Goal: Task Accomplishment & Management: Manage account settings

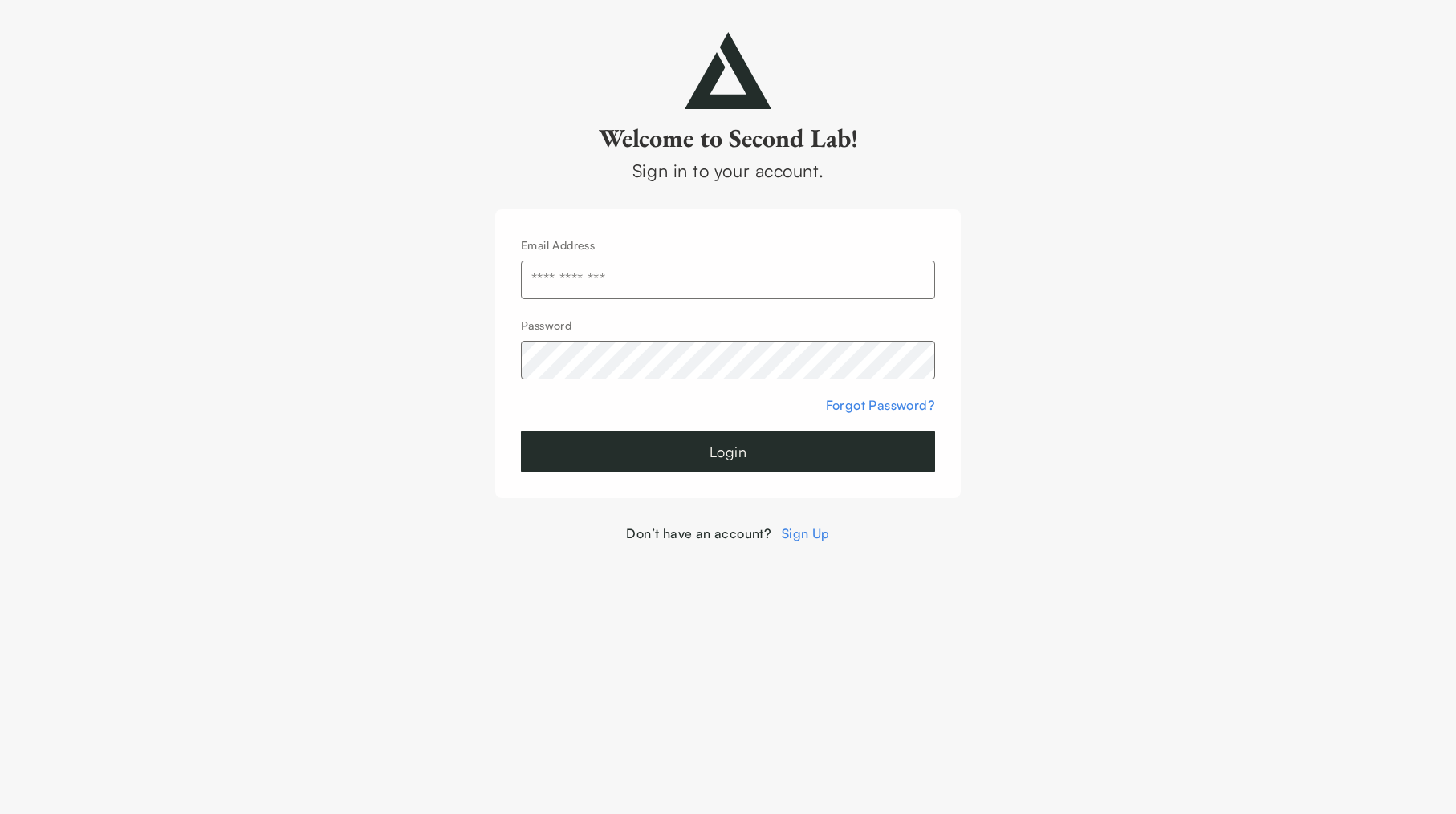
type input "**********"
click at [670, 475] on div "**********" at bounding box center [727, 353] width 465 height 289
click at [680, 461] on button "Login" at bounding box center [727, 452] width 414 height 42
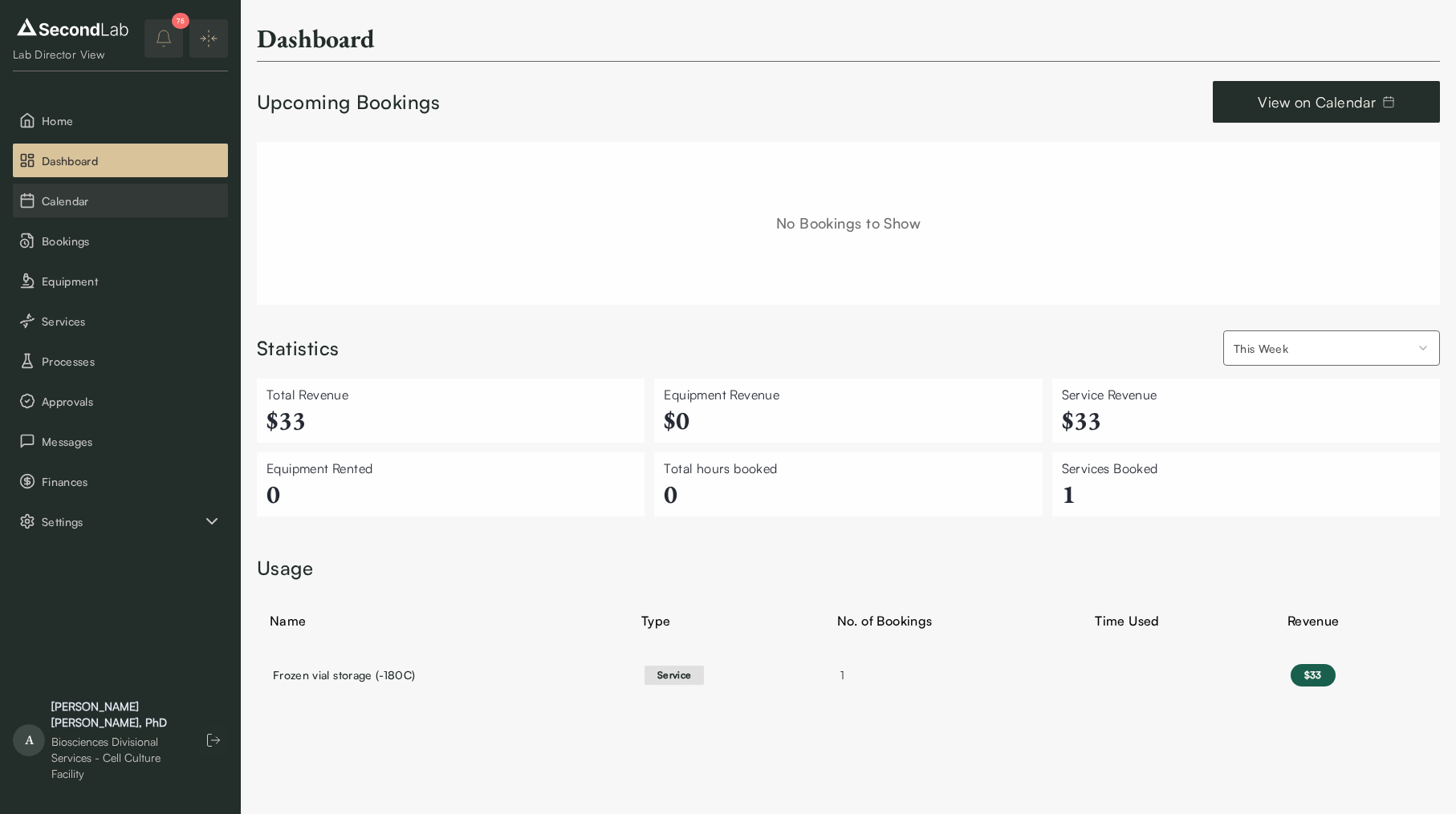
click at [98, 201] on span "Calendar" at bounding box center [132, 201] width 180 height 17
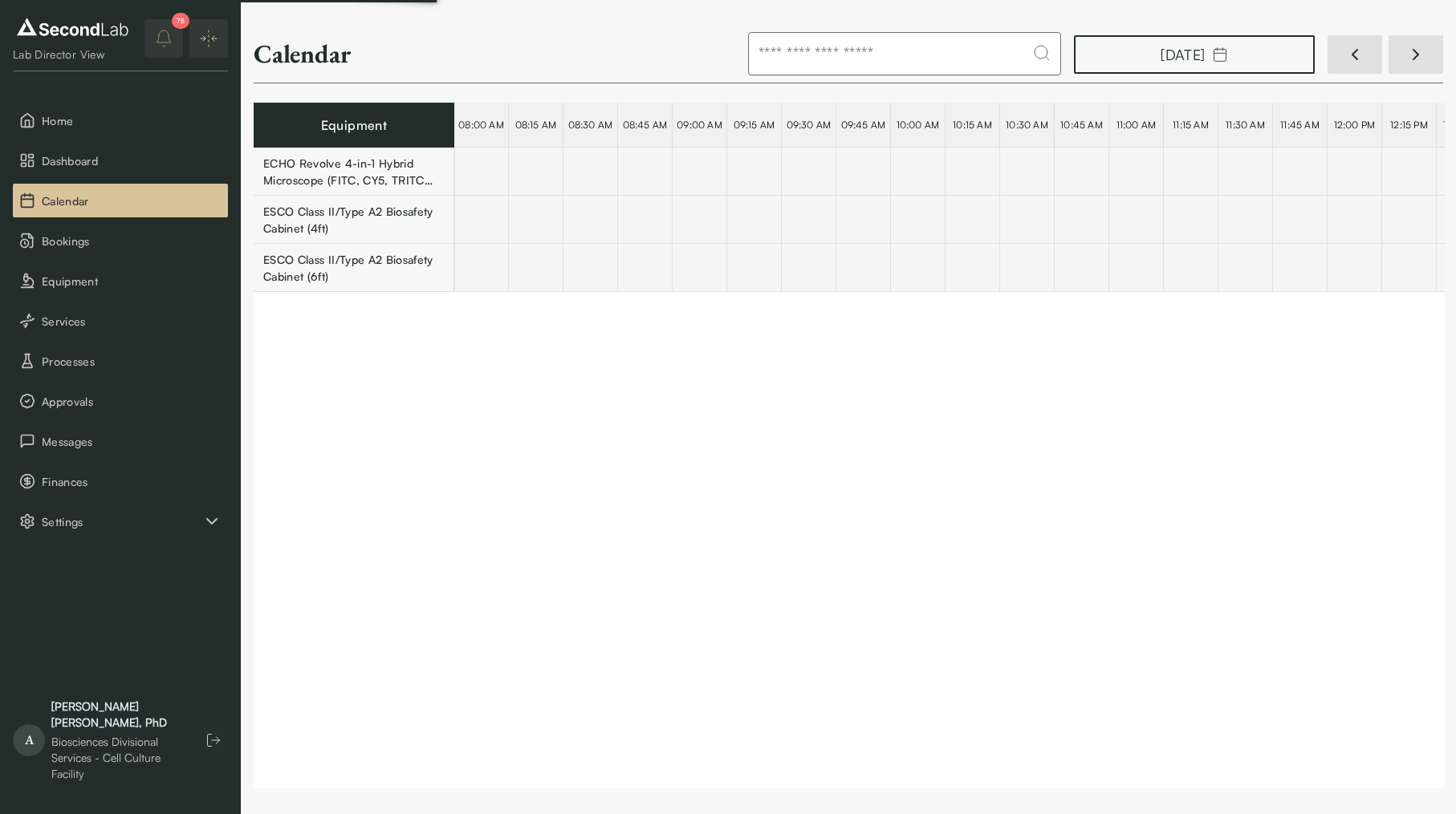
scroll to position [0, 30338]
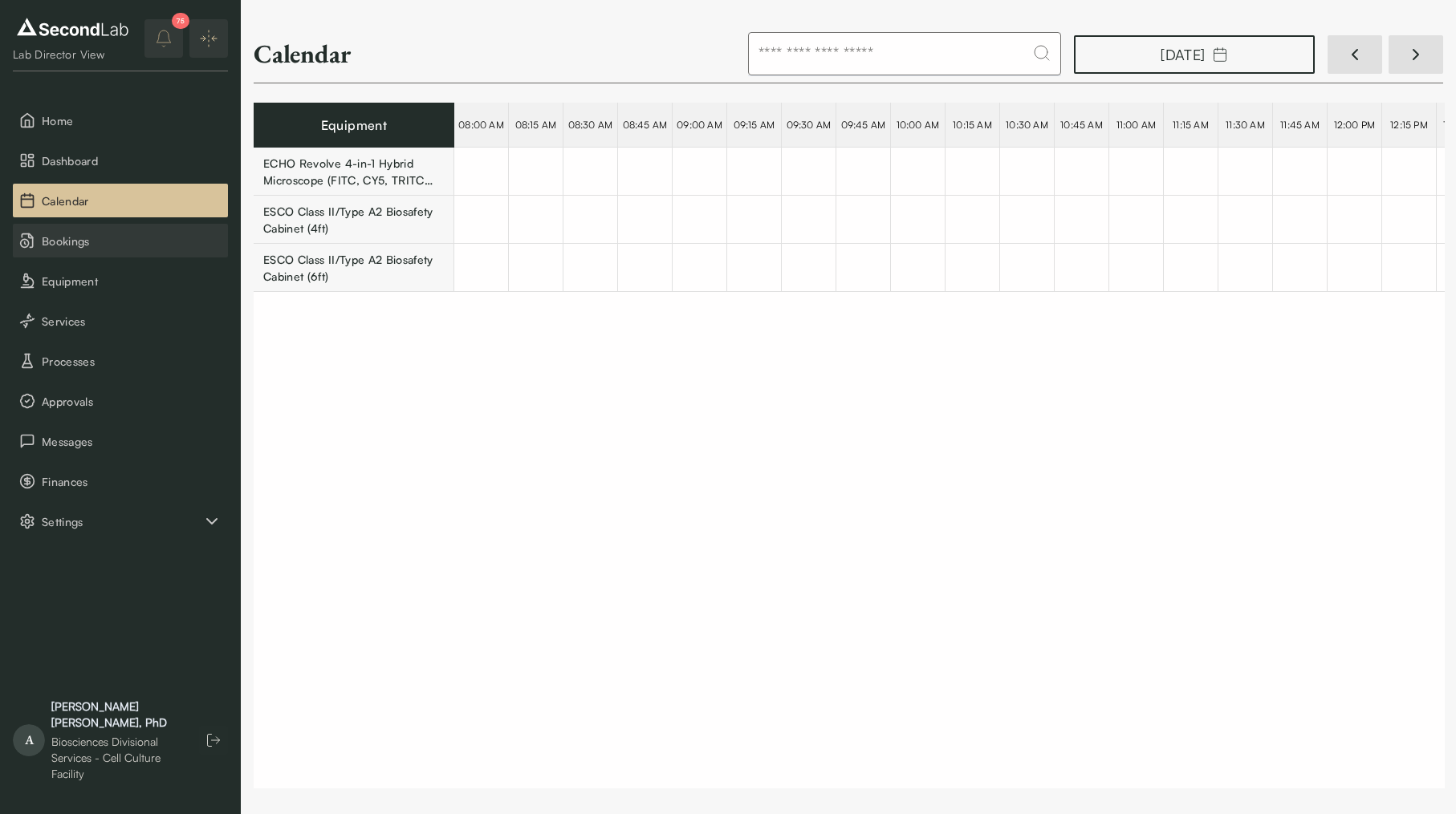
click at [95, 243] on span "Bookings" at bounding box center [132, 241] width 180 height 17
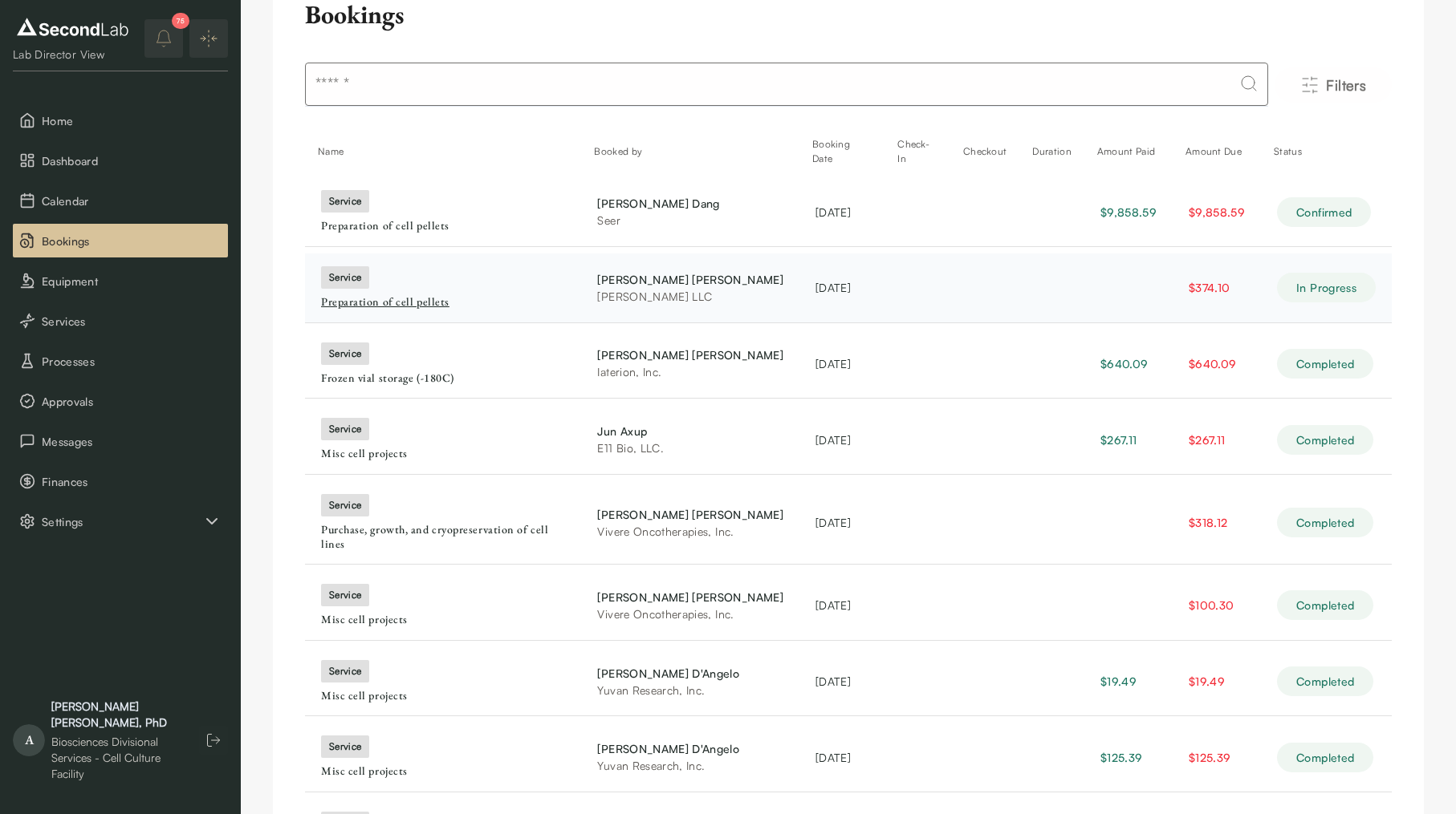
scroll to position [63, 0]
click at [433, 309] on div "Preparation of cell pellets" at bounding box center [443, 304] width 244 height 14
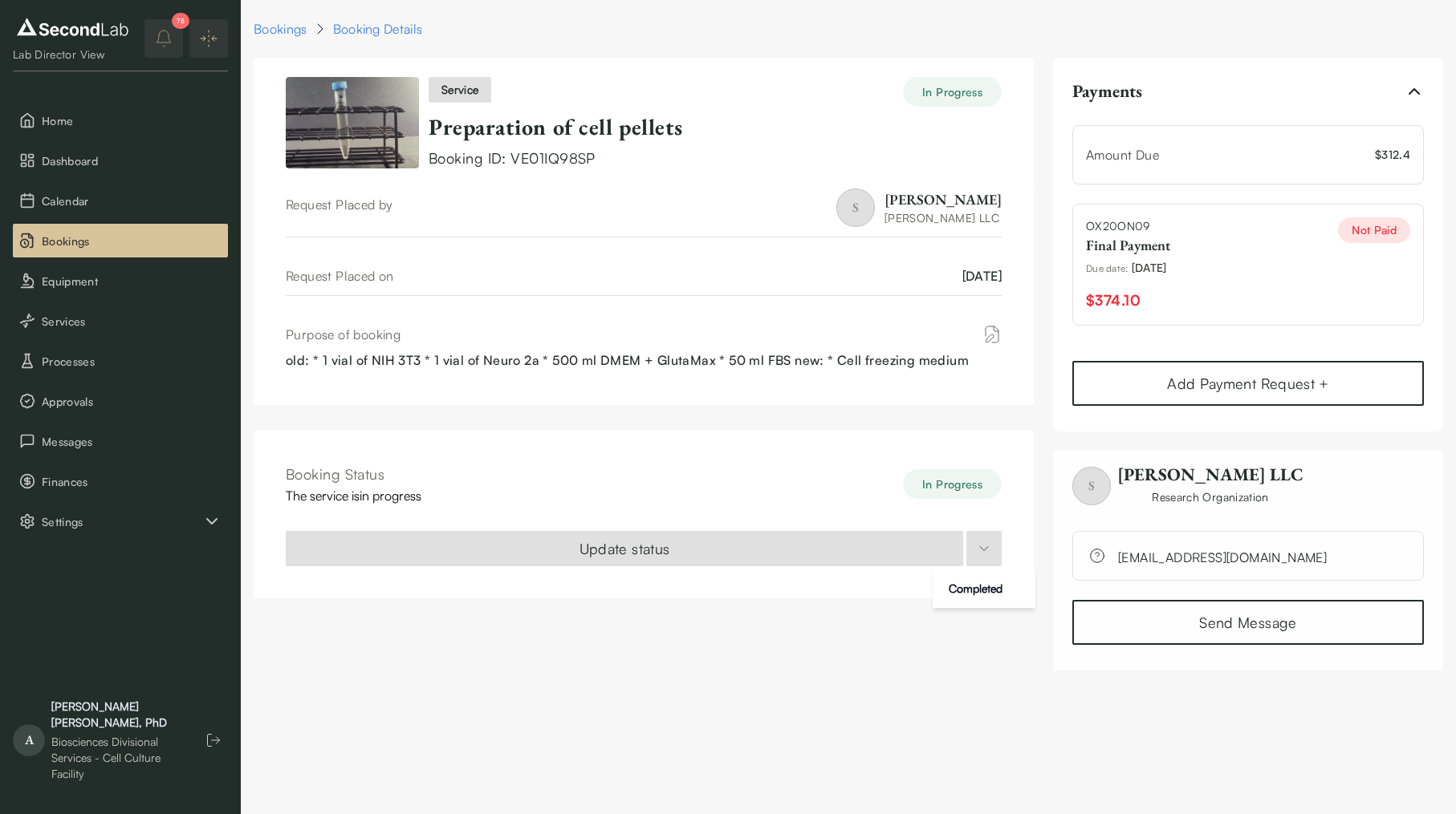
click at [979, 543] on html "SKIP TO CONTENT Lab Director View Home Dashboard Calendar Bookings Equipment Se…" at bounding box center [728, 345] width 1456 height 690
click at [950, 592] on div "Completed" at bounding box center [975, 588] width 66 height 26
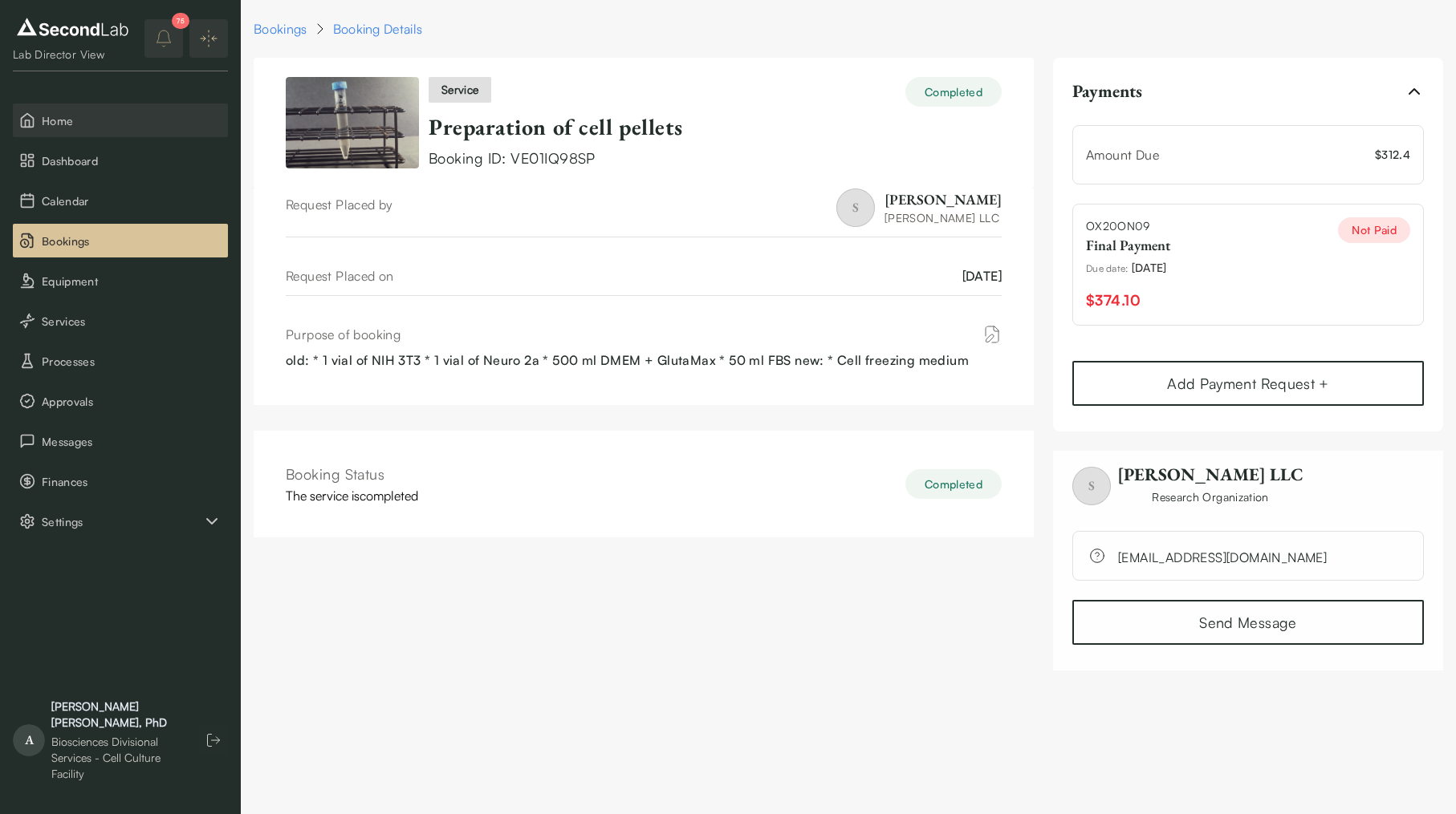
click at [143, 111] on button "Home" at bounding box center [120, 120] width 215 height 34
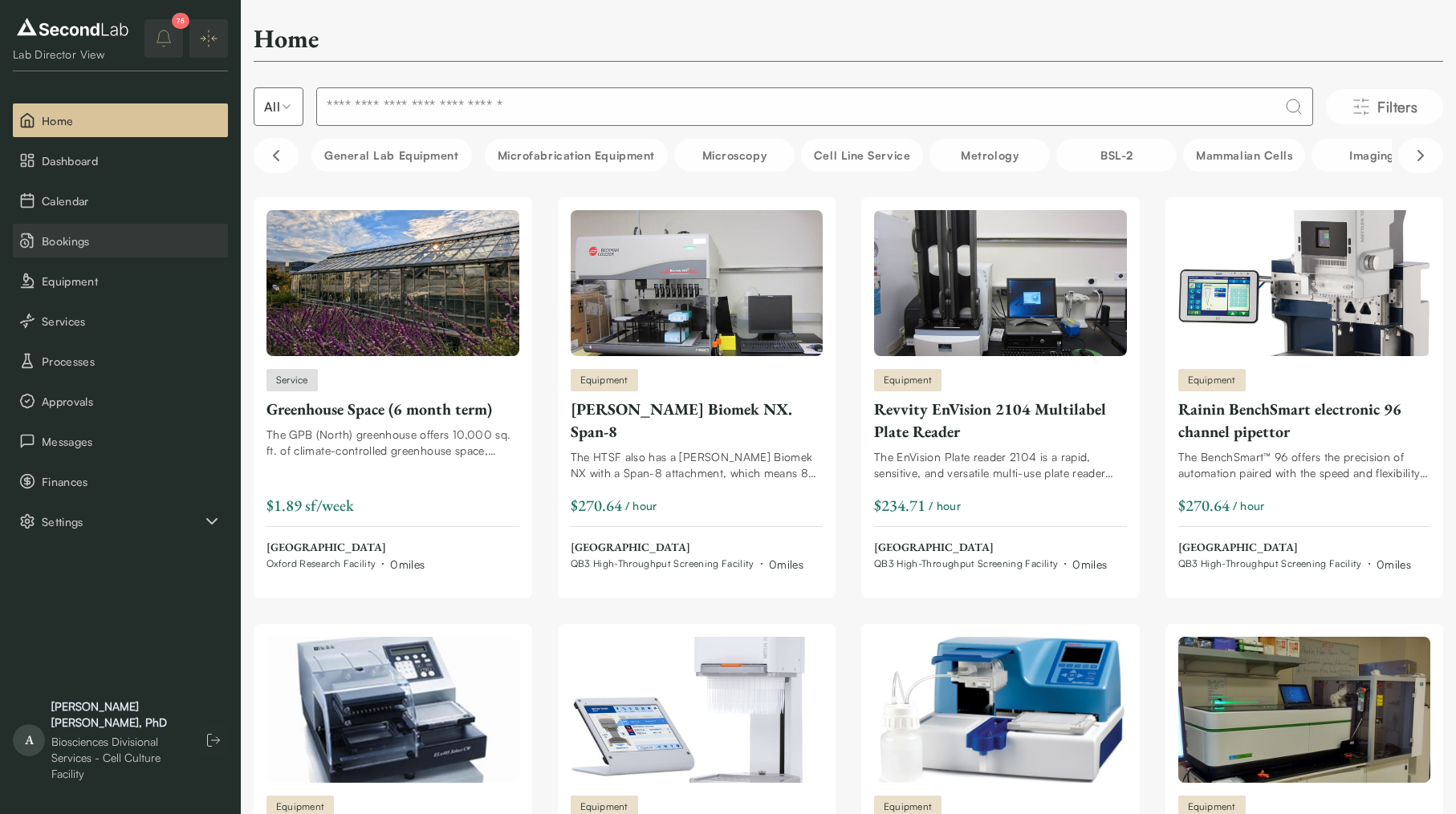
click at [81, 244] on span "Bookings" at bounding box center [132, 241] width 180 height 17
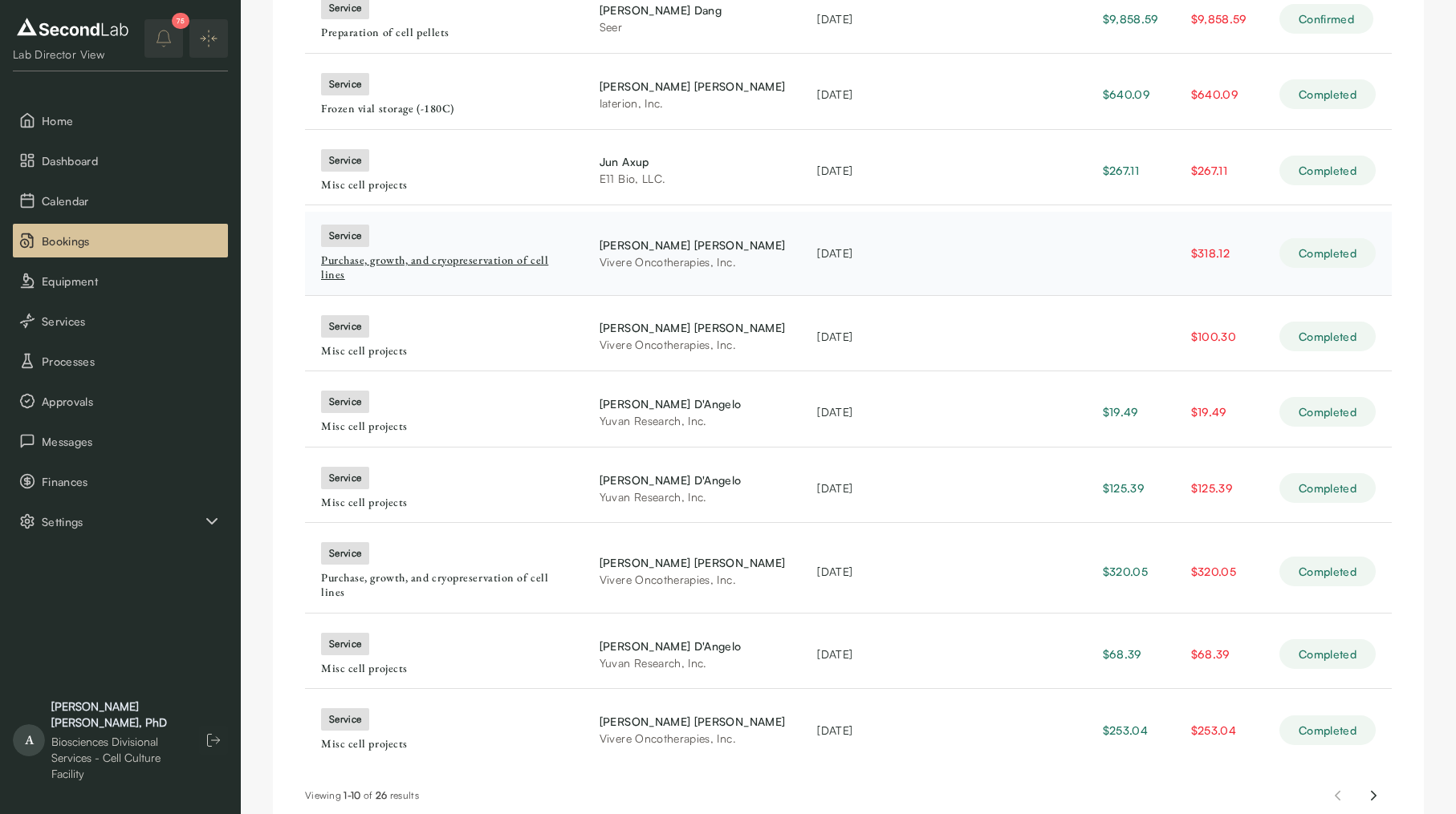
scroll to position [294, 0]
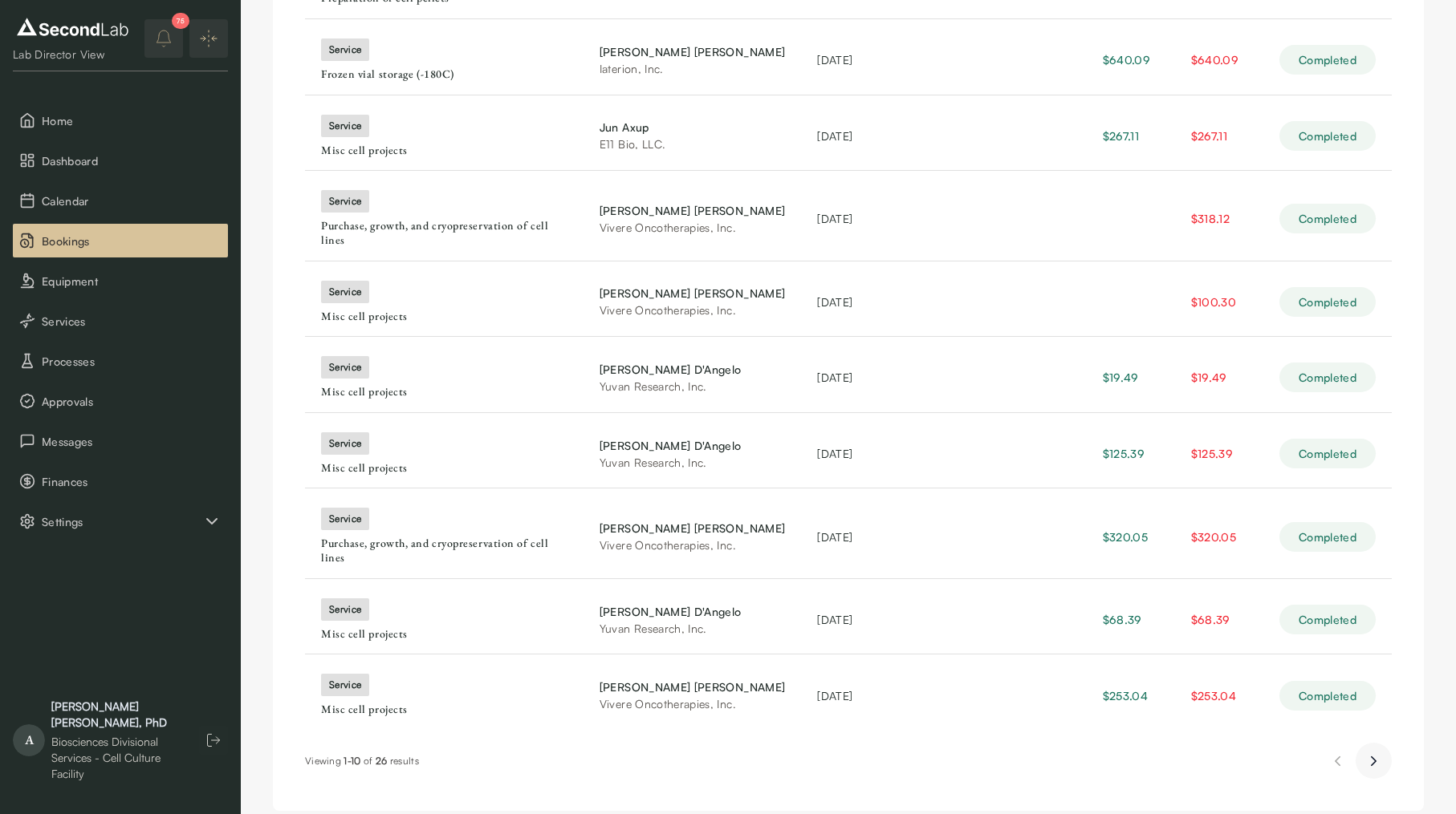
click at [1369, 751] on icon "Next page" at bounding box center [1374, 761] width 17 height 19
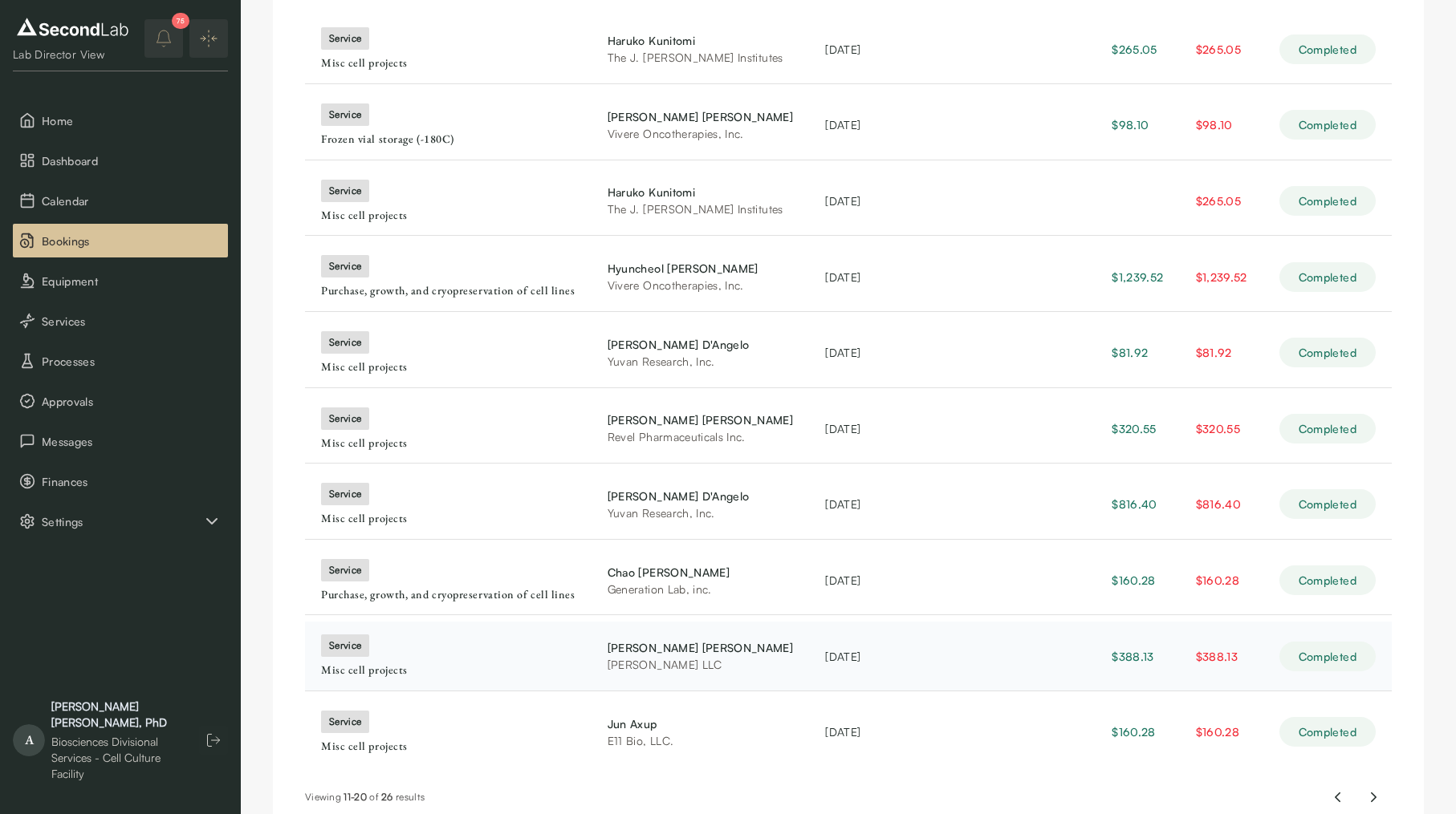
scroll to position [227, 0]
click at [905, 217] on td at bounding box center [928, 204] width 65 height 70
click at [390, 217] on div "Misc cell projects" at bounding box center [448, 217] width 254 height 14
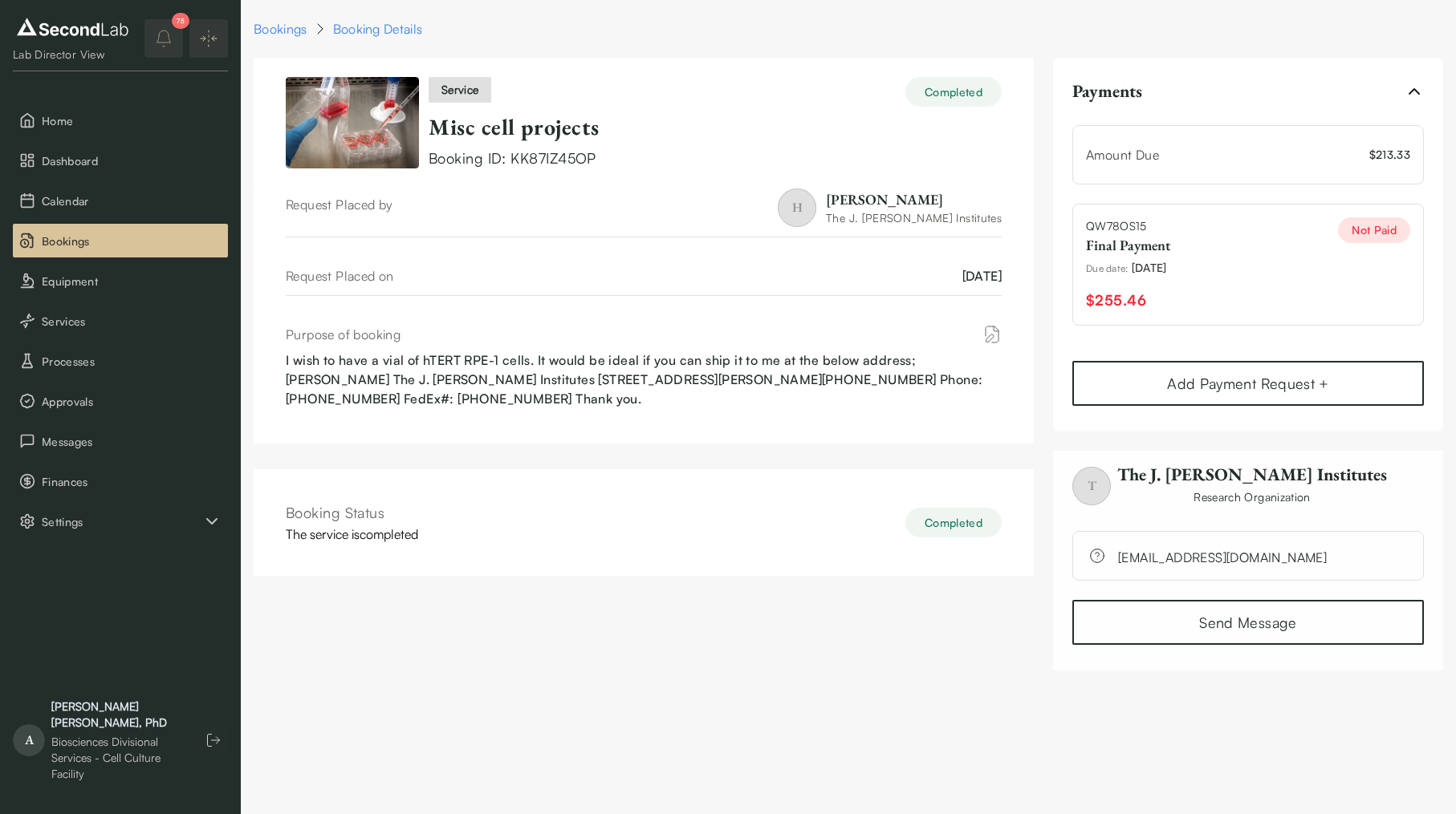
click at [956, 528] on div "Completed" at bounding box center [954, 522] width 97 height 29
click at [1412, 90] on icon "button" at bounding box center [1413, 91] width 9 height 5
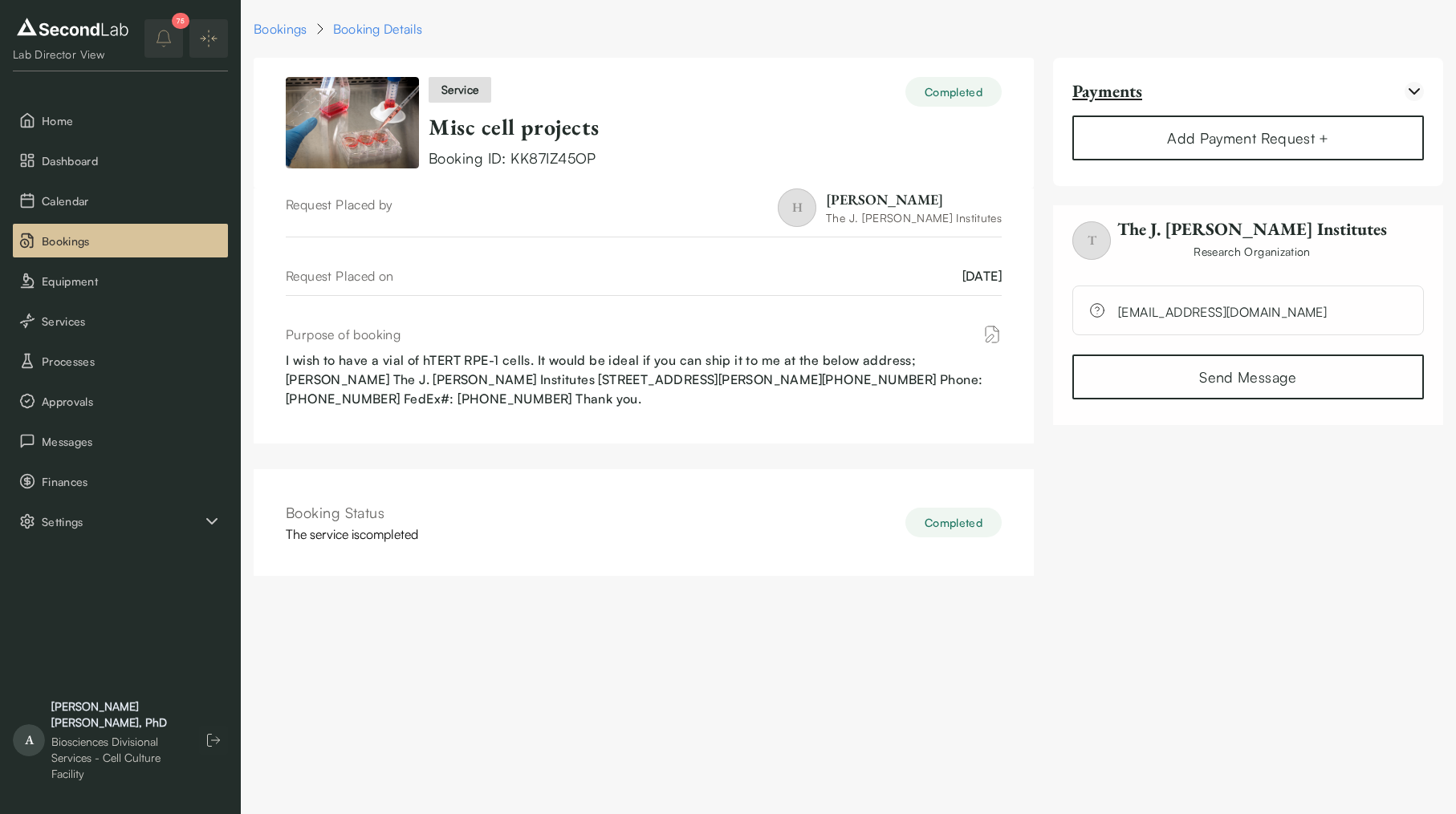
click at [1412, 90] on icon "button" at bounding box center [1413, 91] width 19 height 19
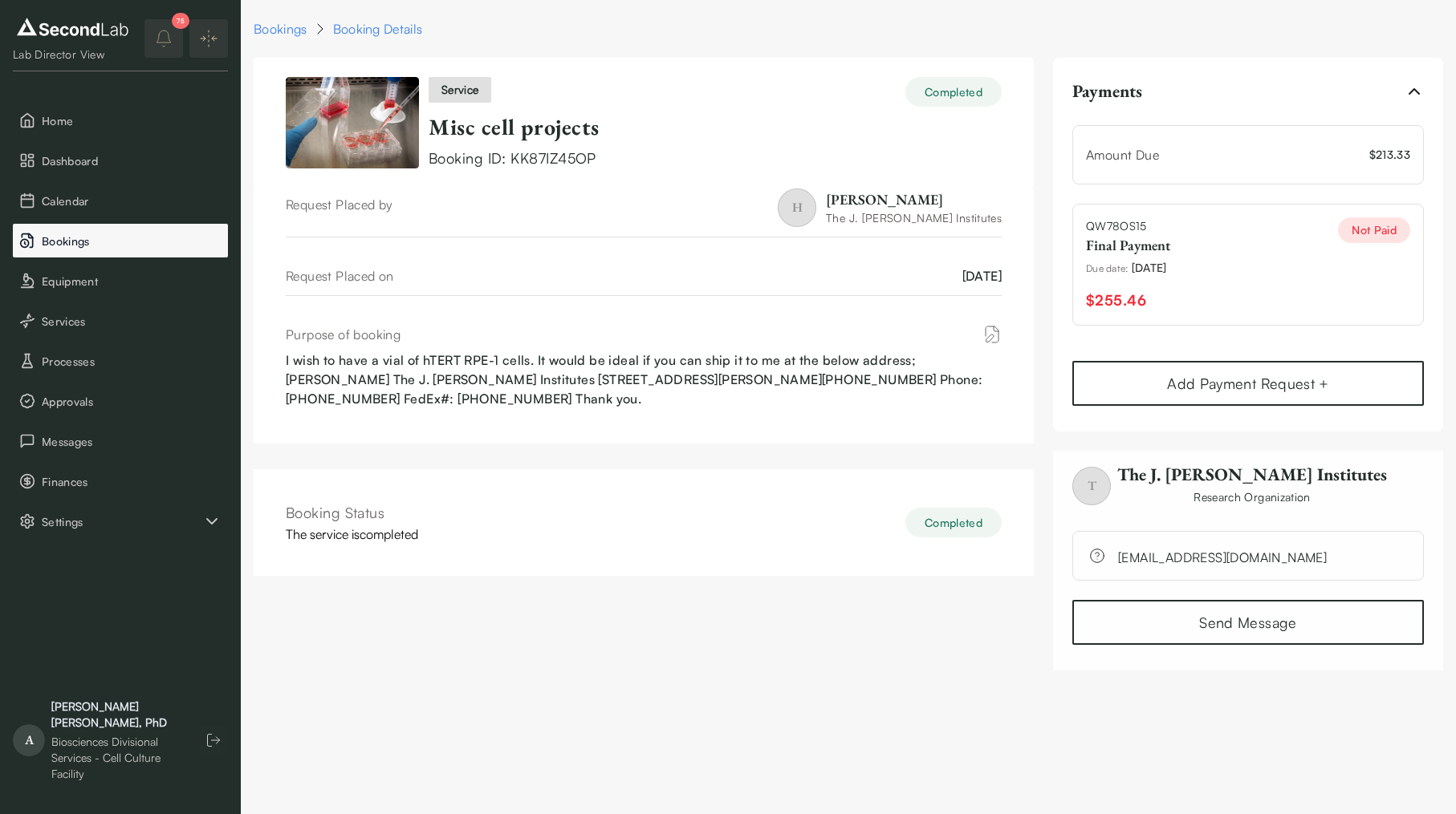
click at [76, 236] on span "Bookings" at bounding box center [132, 241] width 180 height 17
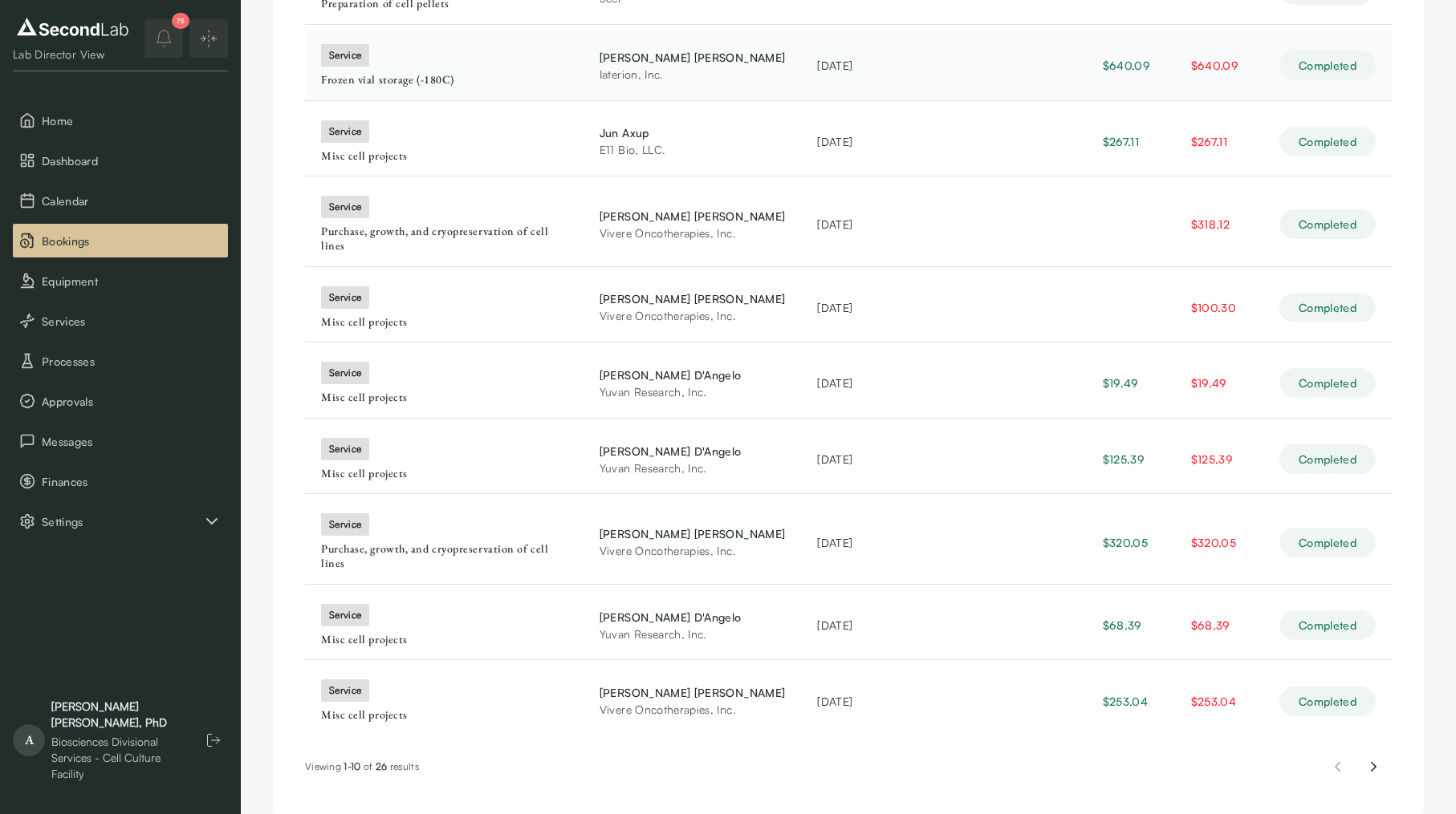
scroll to position [294, 0]
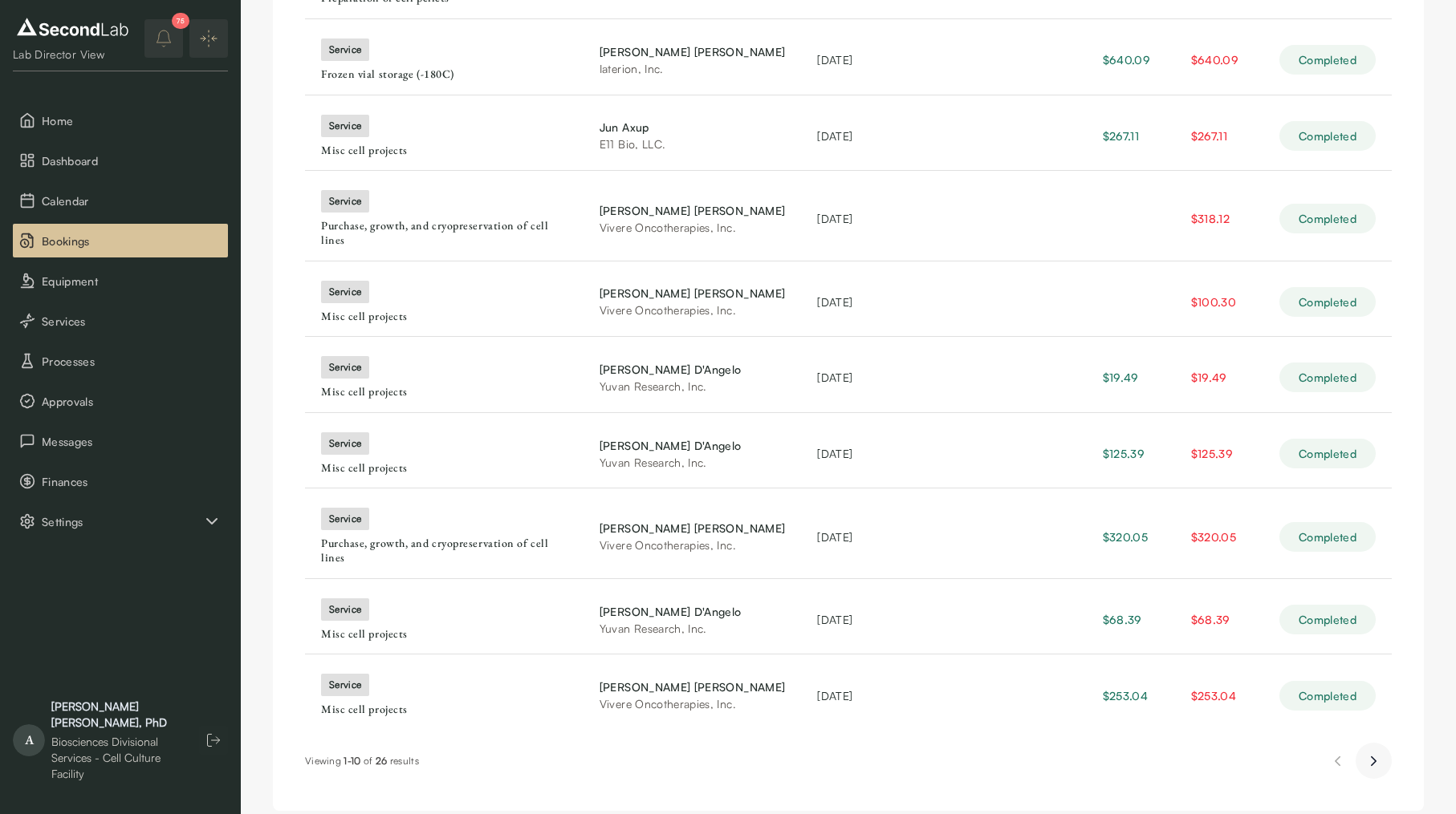
click at [1364, 743] on button "Next page" at bounding box center [1374, 761] width 36 height 36
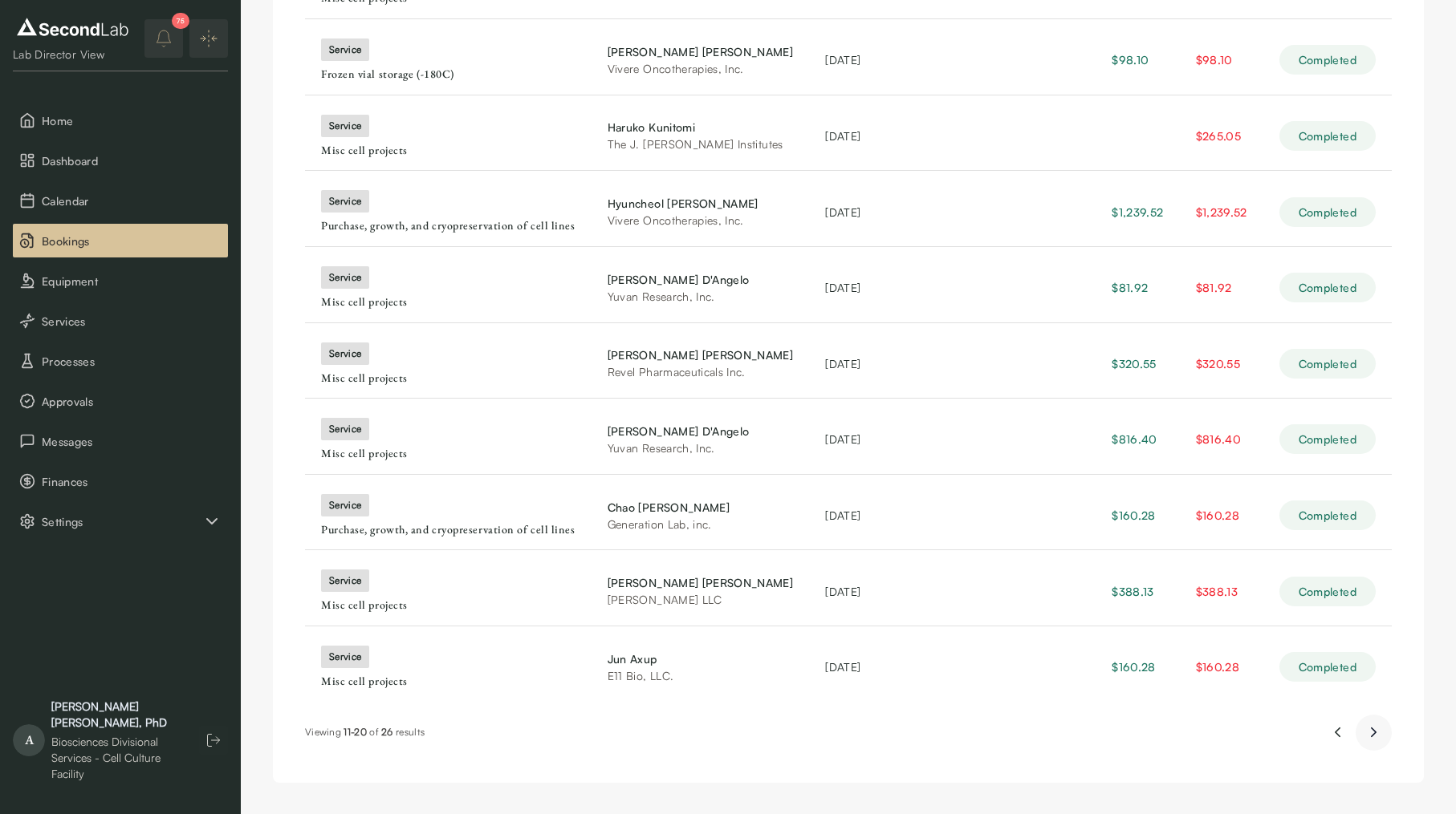
click at [1370, 731] on icon "Next page" at bounding box center [1374, 733] width 17 height 19
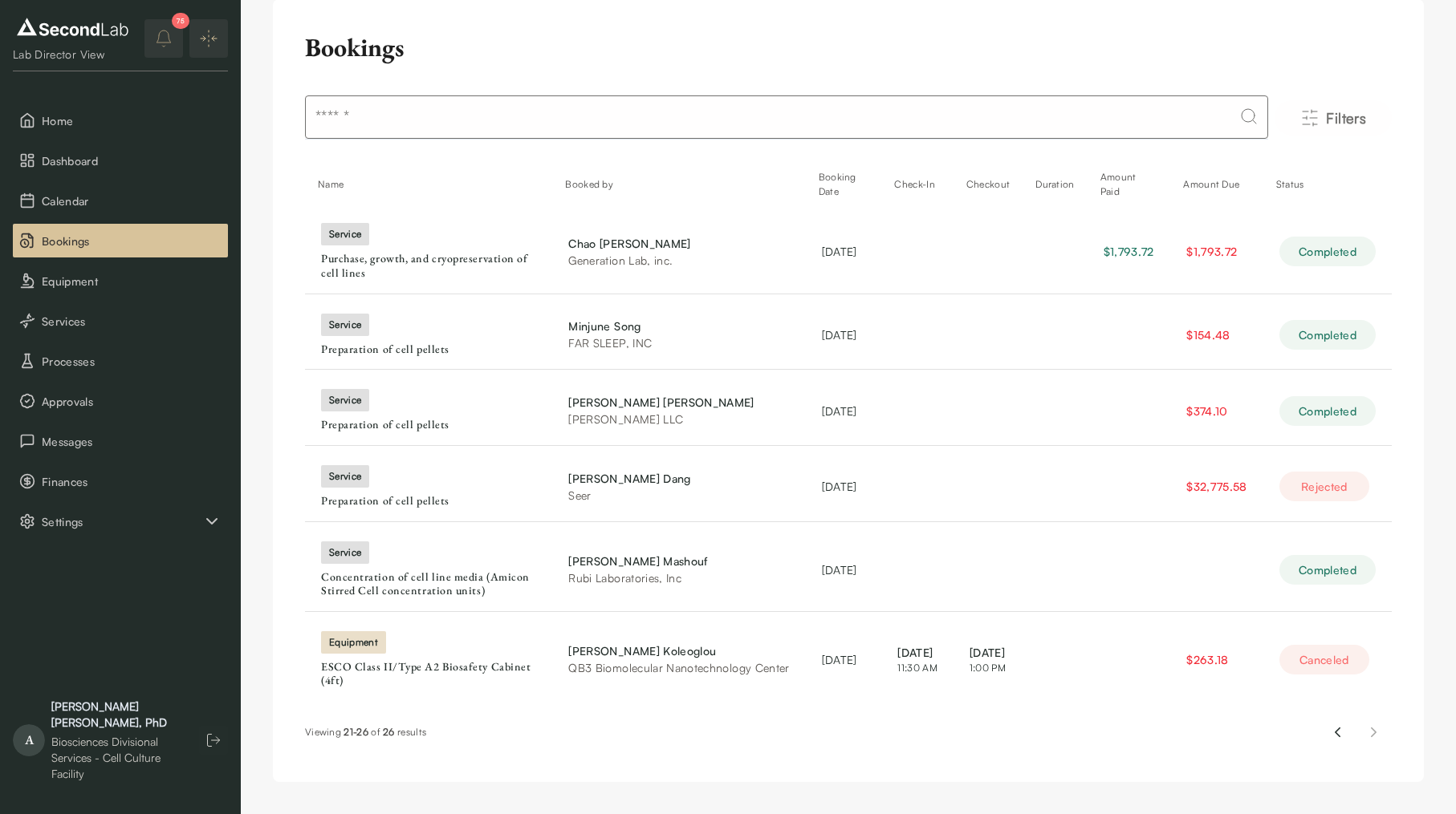
scroll to position [33, 0]
click at [1329, 740] on icon "Previous page" at bounding box center [1338, 733] width 17 height 19
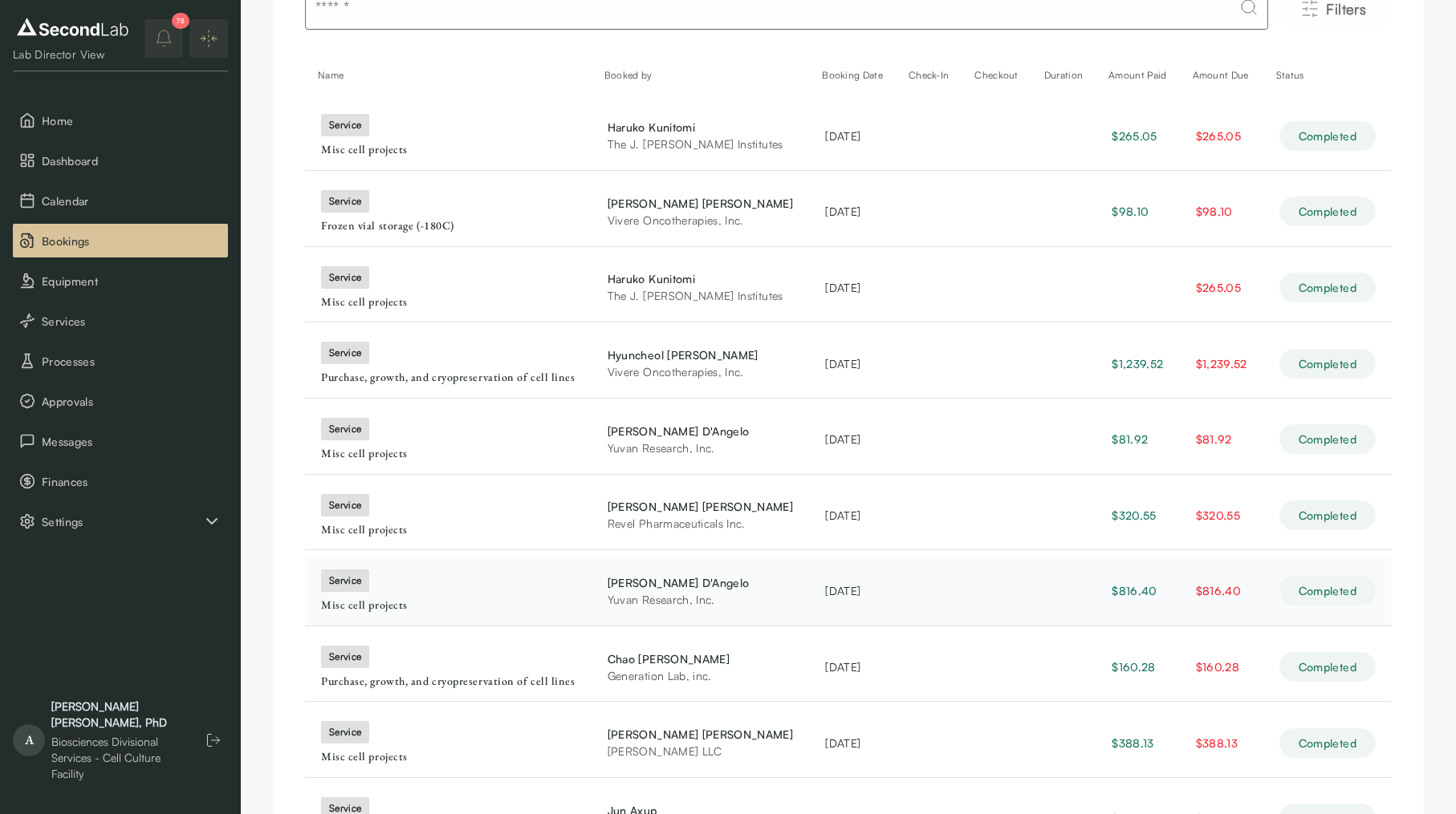
scroll to position [294, 0]
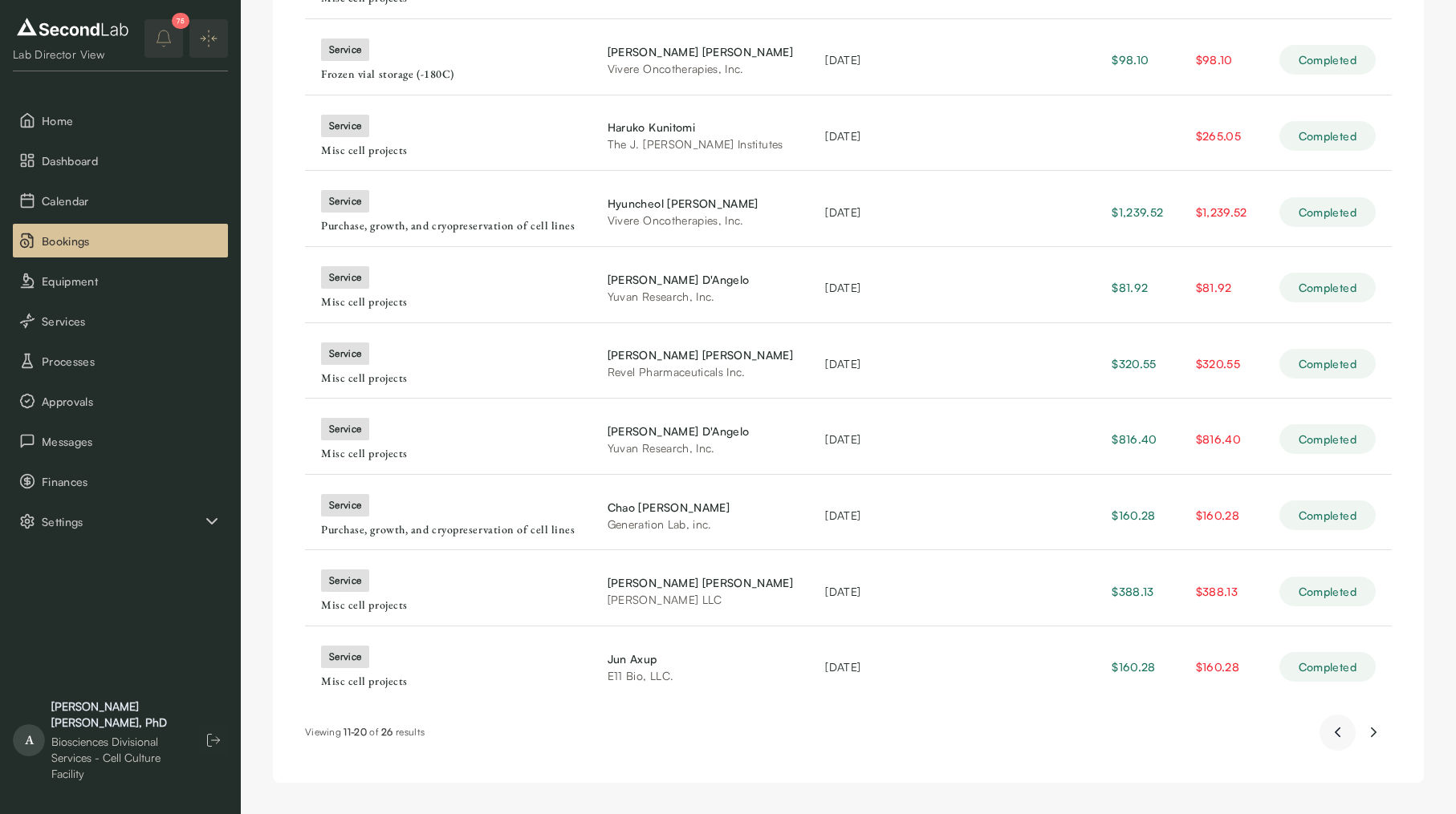
click at [1343, 731] on icon "Previous page" at bounding box center [1338, 733] width 17 height 19
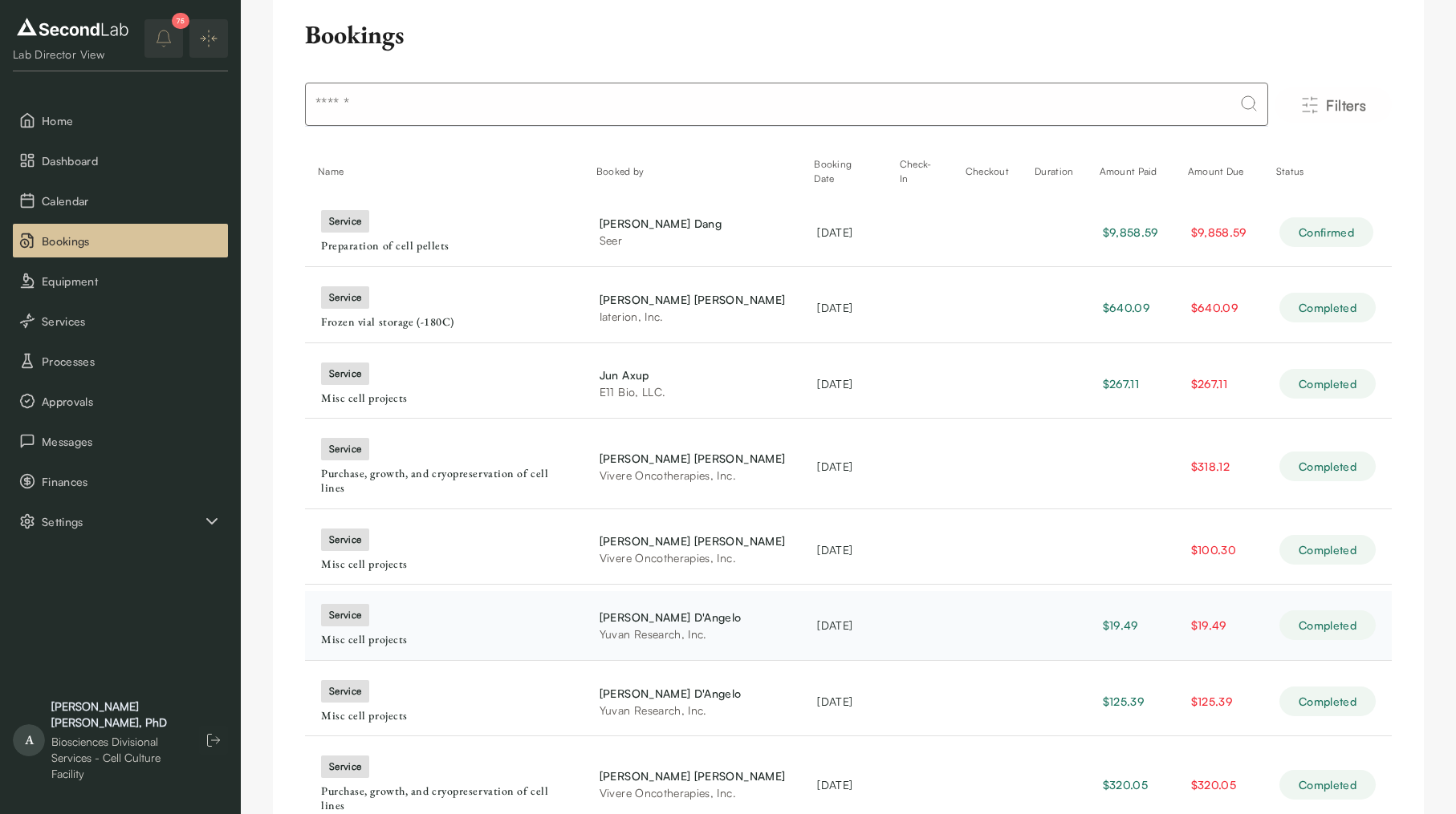
scroll to position [0, 0]
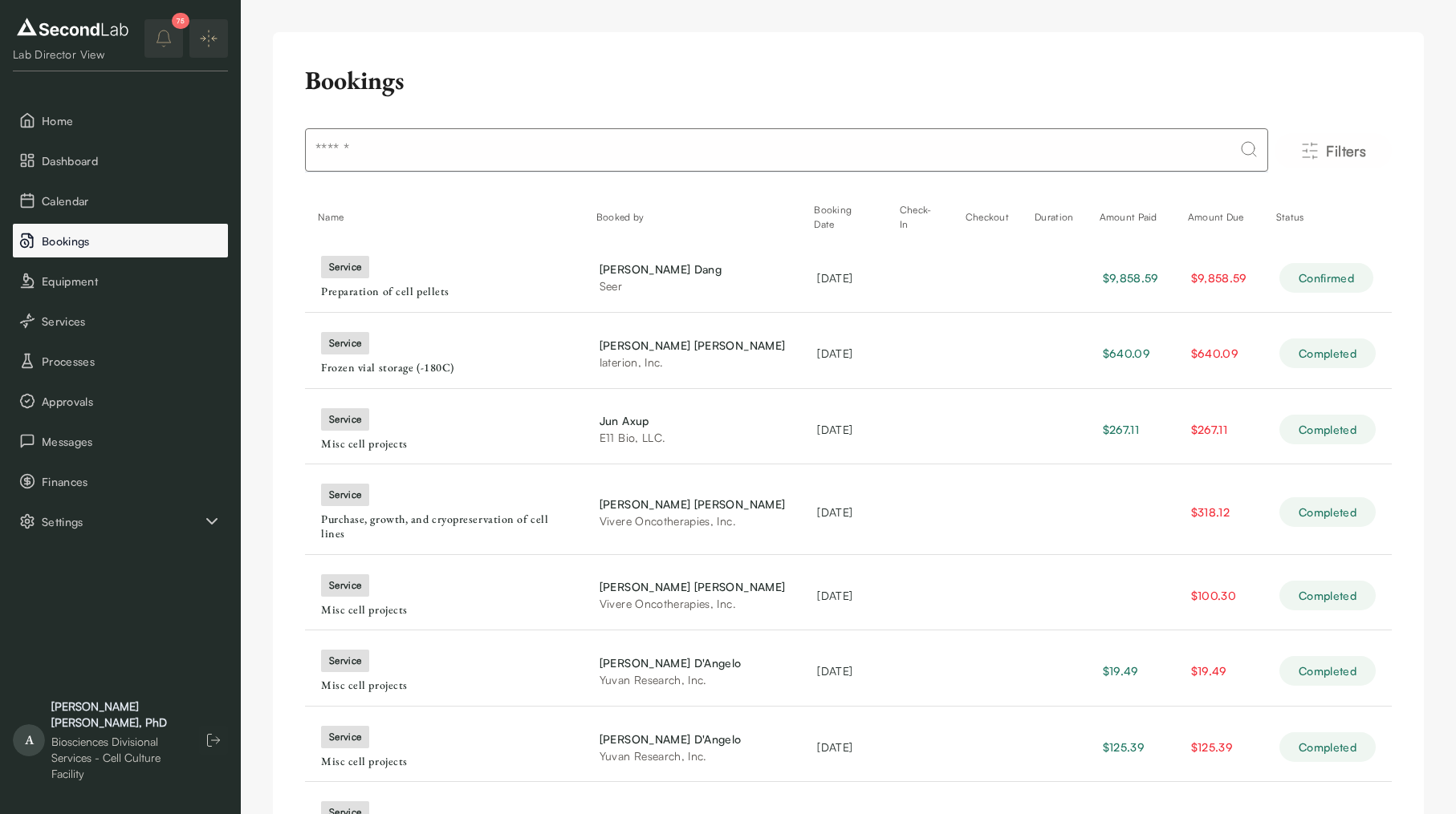
click at [139, 234] on span "Bookings" at bounding box center [132, 241] width 180 height 17
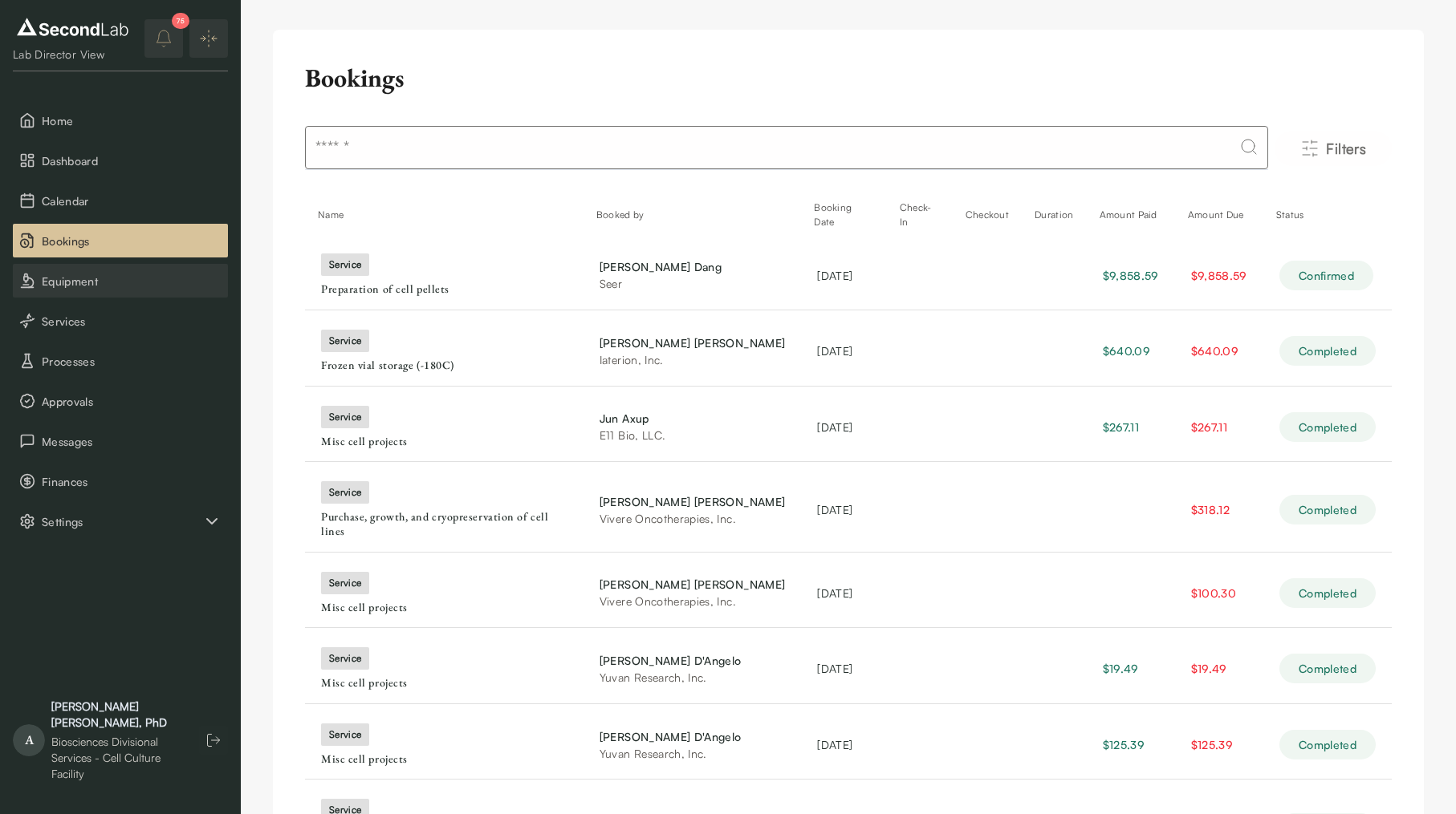
click at [128, 273] on span "Equipment" at bounding box center [132, 281] width 180 height 17
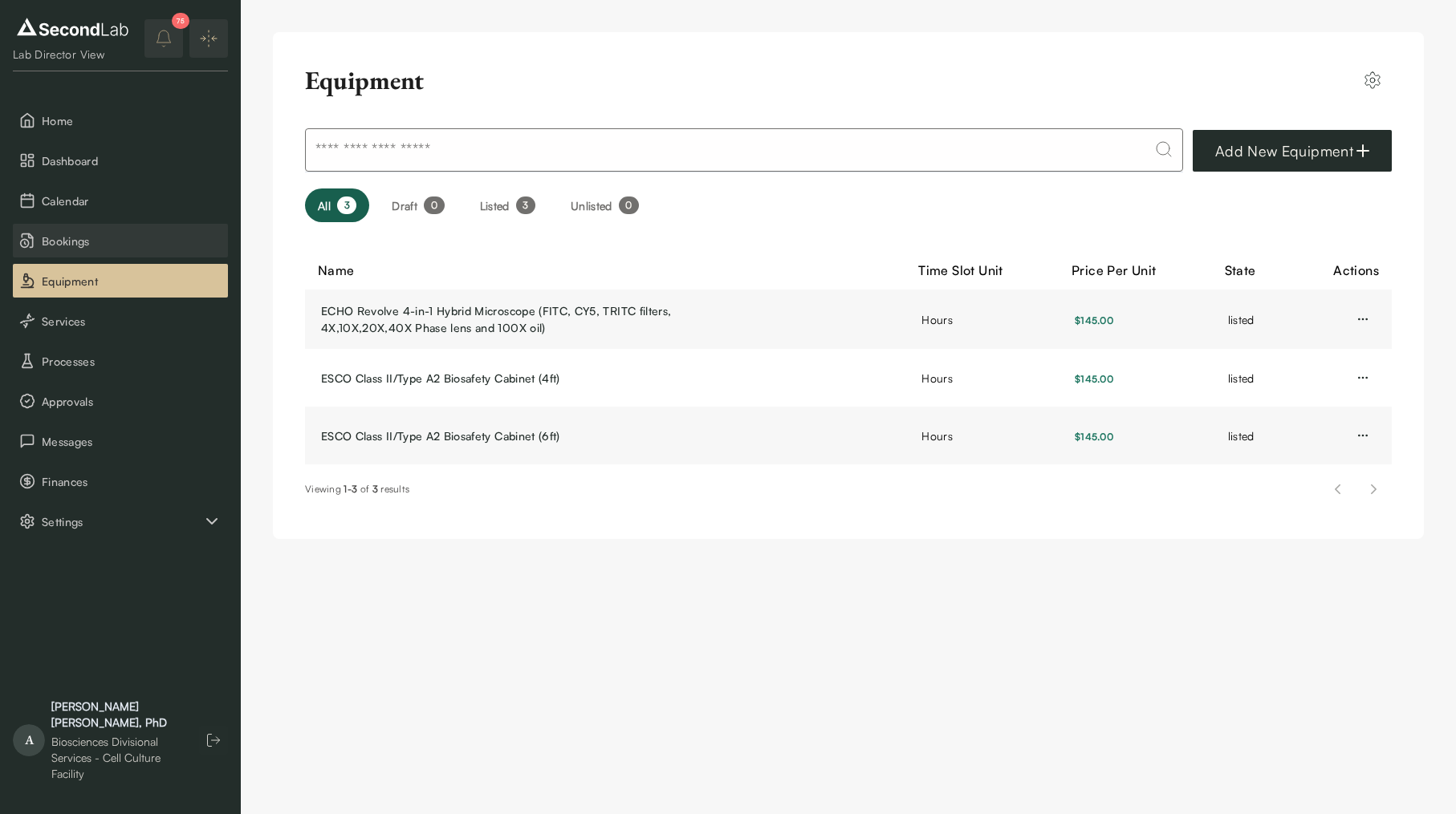
click at [134, 244] on span "Bookings" at bounding box center [132, 241] width 180 height 17
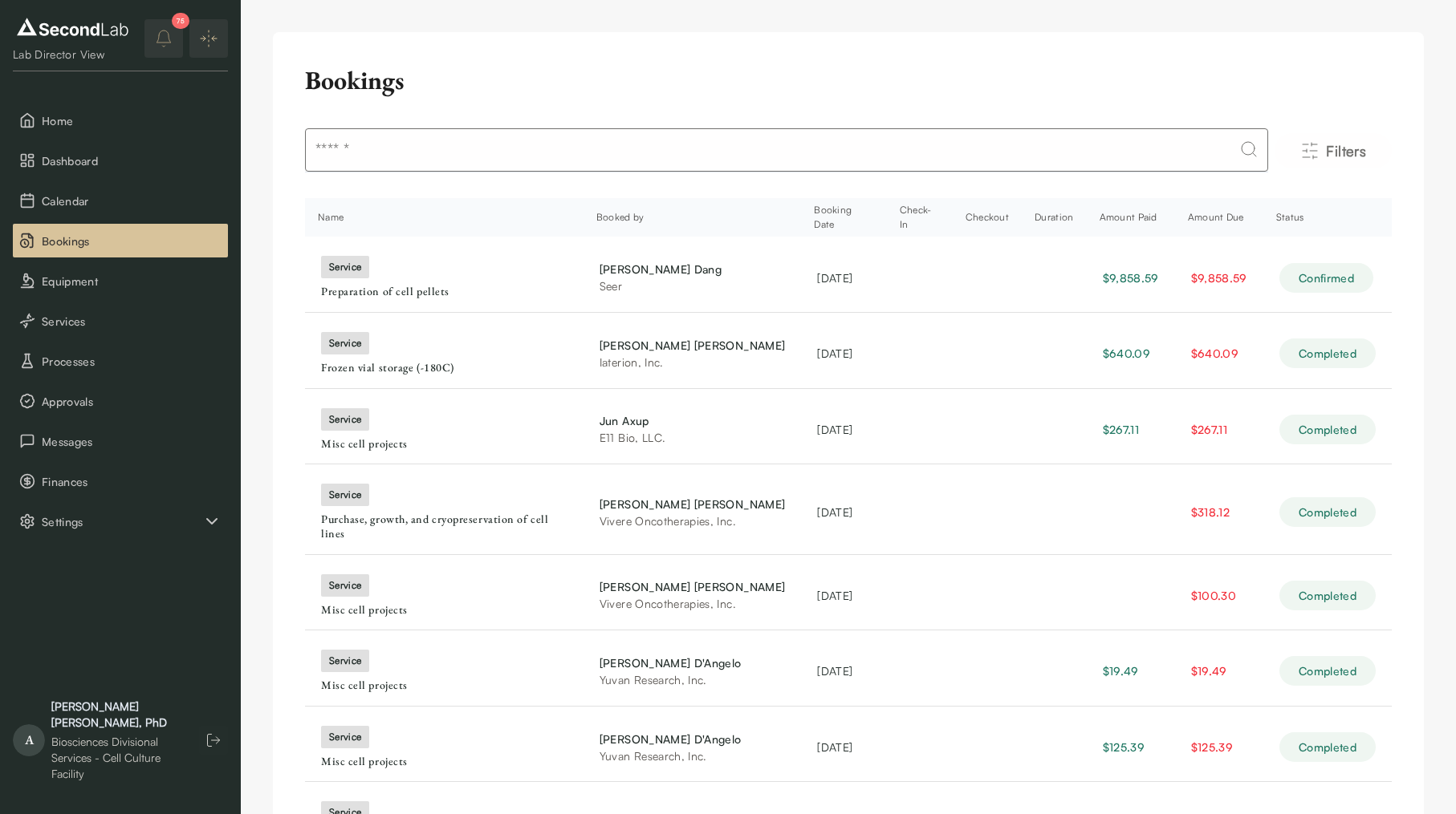
click at [813, 216] on th "Booking Date" at bounding box center [844, 217] width 86 height 39
click at [1304, 146] on icon "Filters" at bounding box center [1309, 151] width 19 height 19
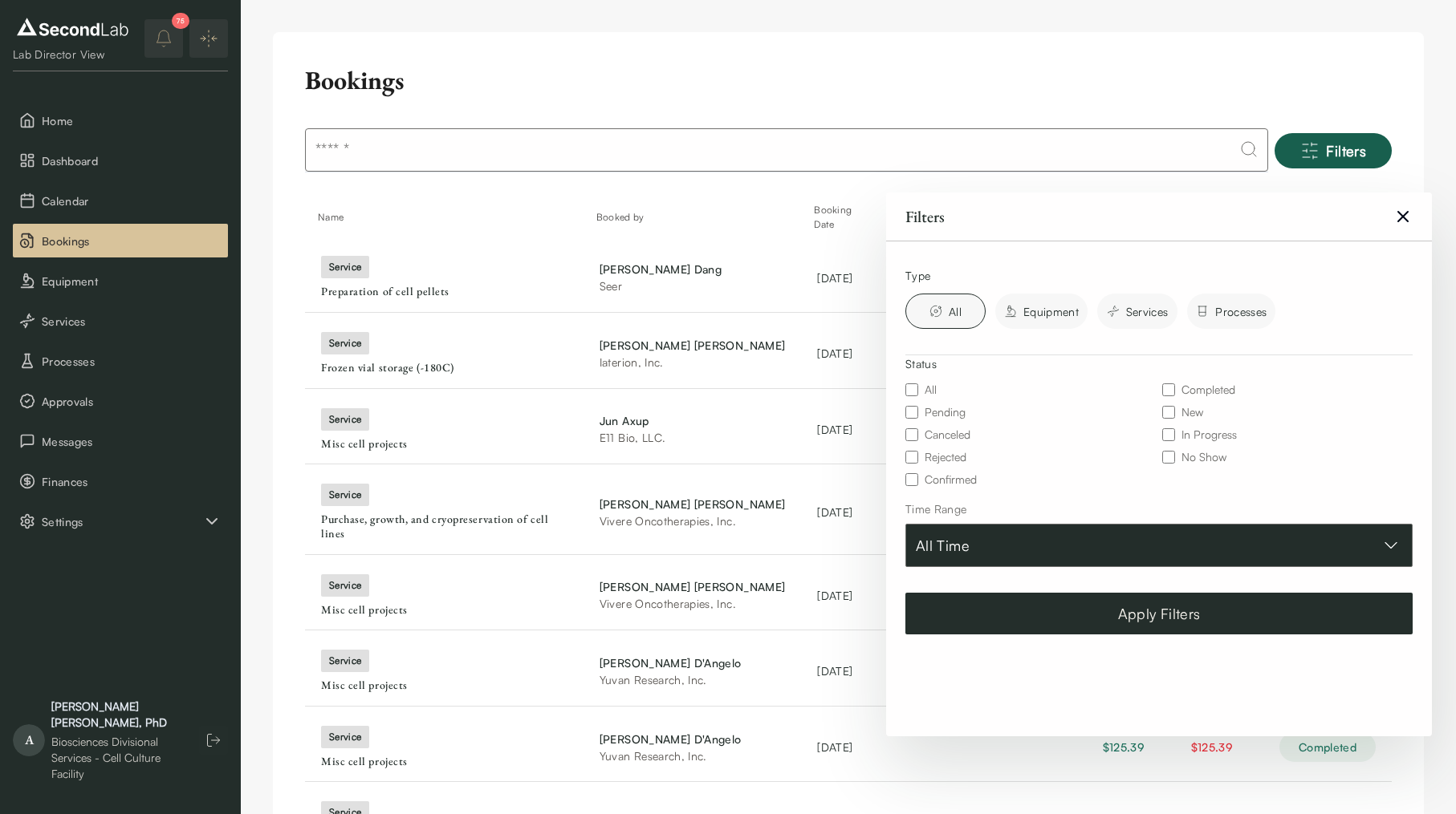
click at [1147, 530] on button "All Time" at bounding box center [1158, 546] width 507 height 44
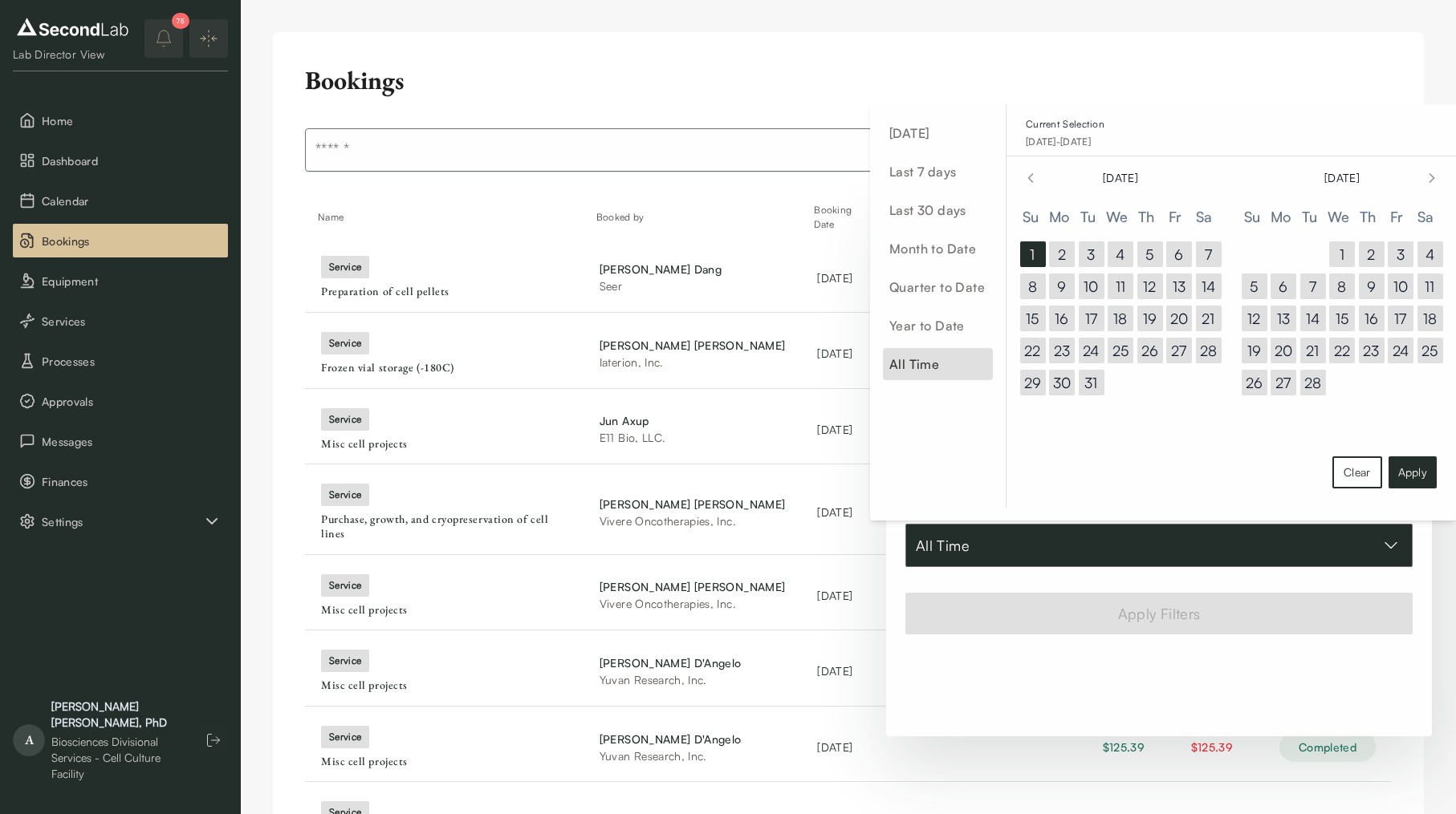
click at [1147, 530] on button "All Time" at bounding box center [1158, 546] width 507 height 44
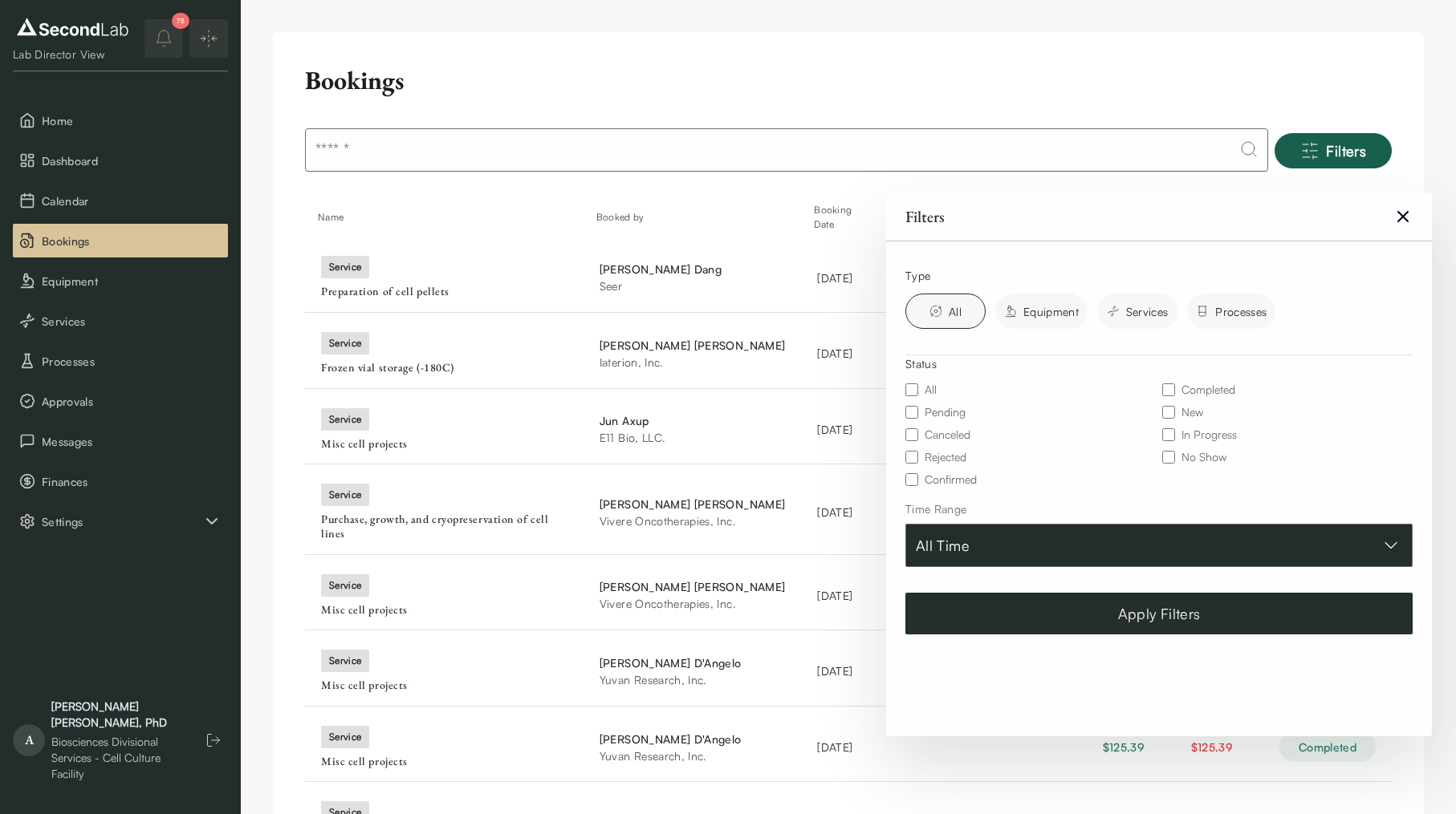
click at [1147, 530] on button "All Time" at bounding box center [1158, 546] width 507 height 44
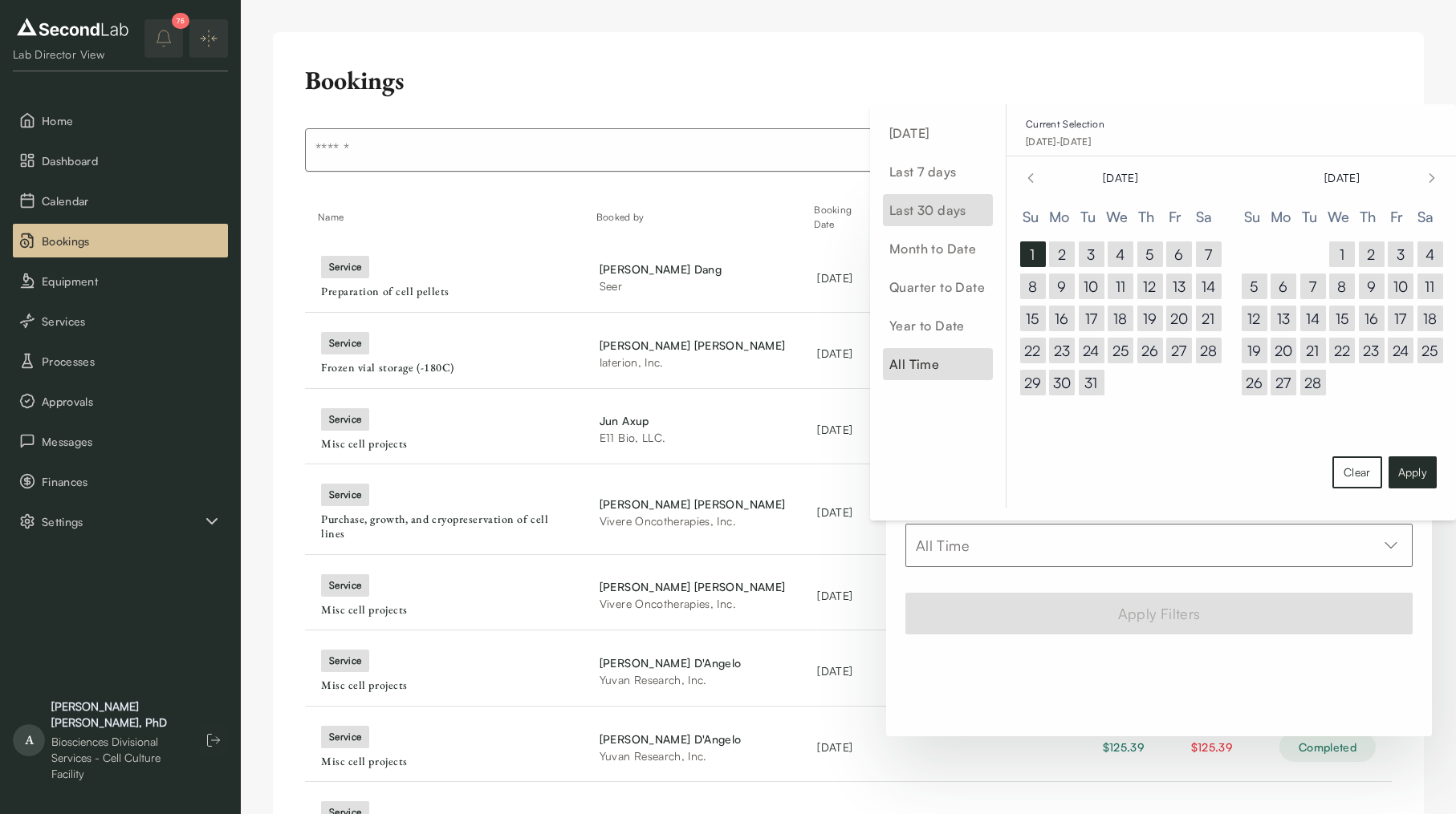
click at [927, 215] on span "Last 30 days" at bounding box center [937, 210] width 110 height 32
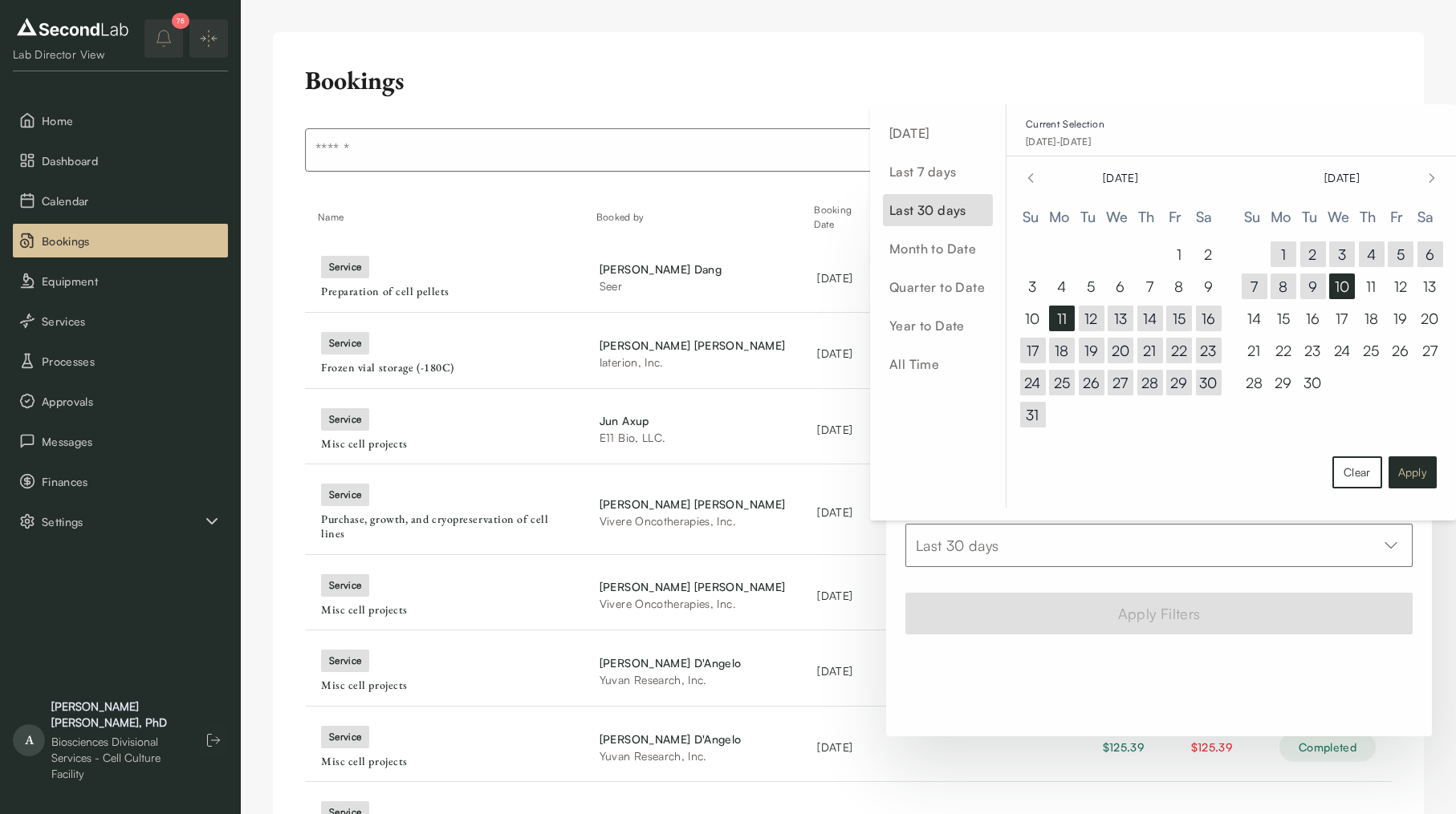
click at [1398, 473] on button "Apply" at bounding box center [1411, 473] width 48 height 32
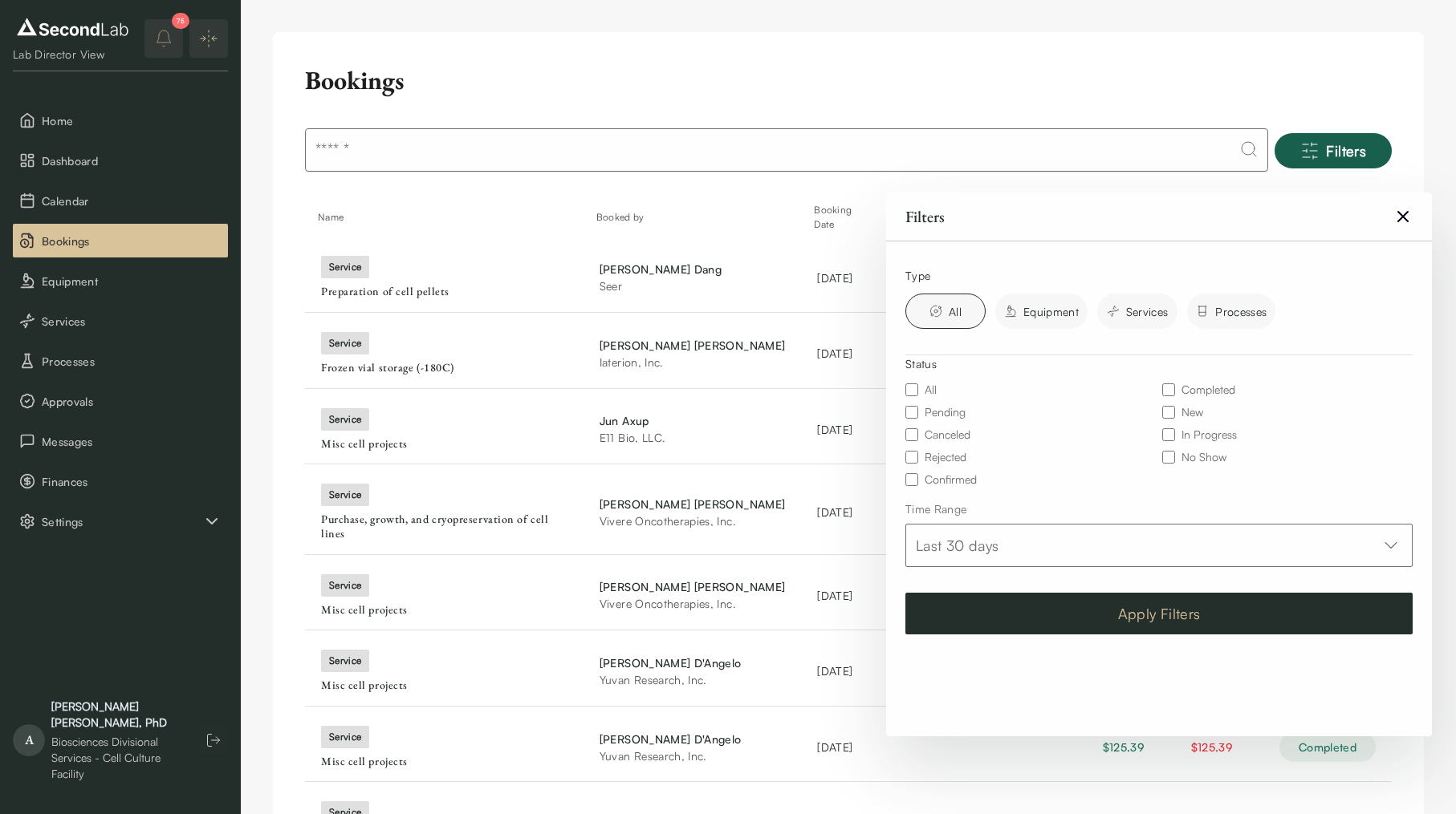
click at [1214, 617] on button "Apply Filters" at bounding box center [1158, 614] width 507 height 42
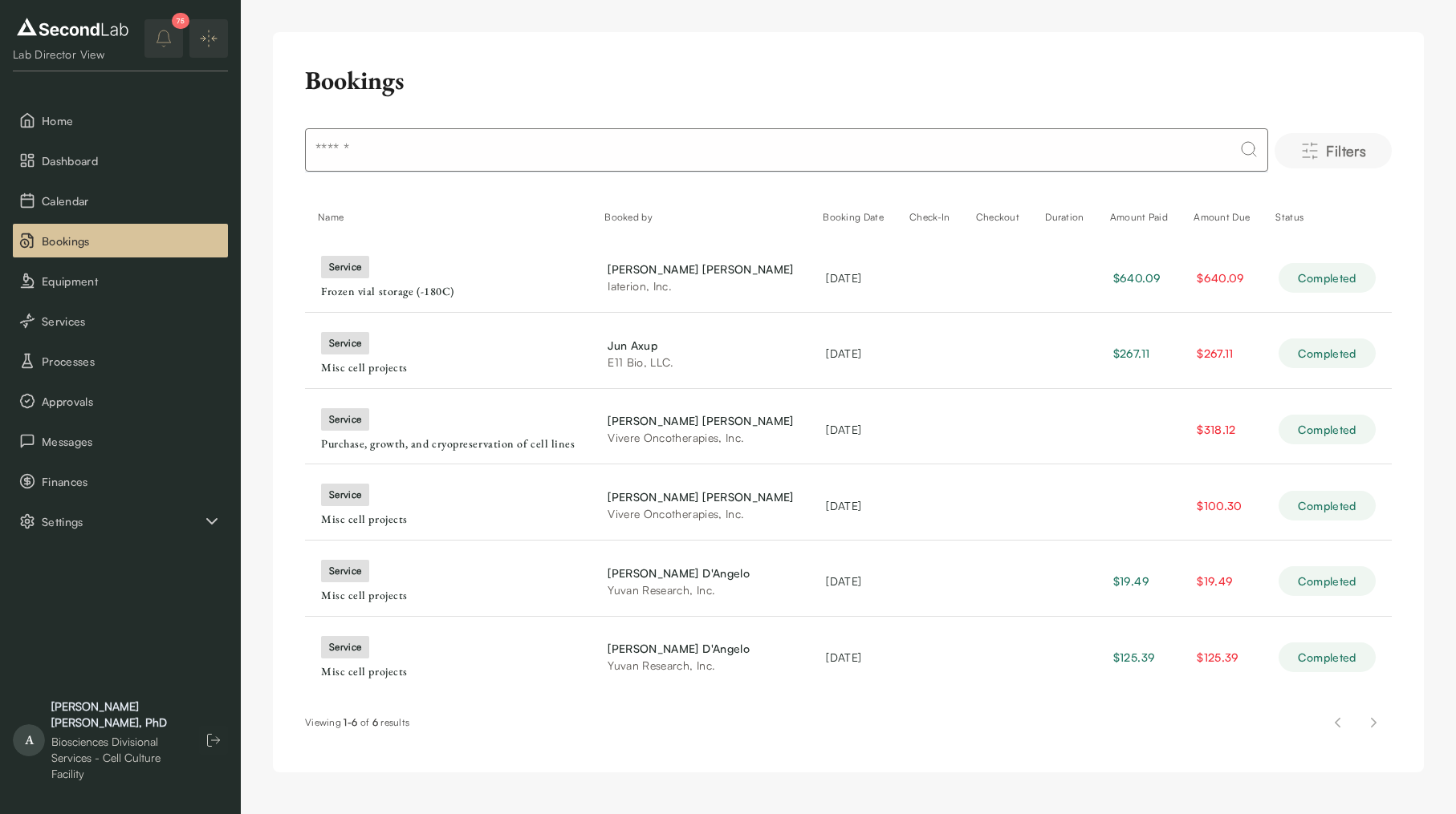
click at [1349, 151] on span "Filters" at bounding box center [1345, 151] width 40 height 23
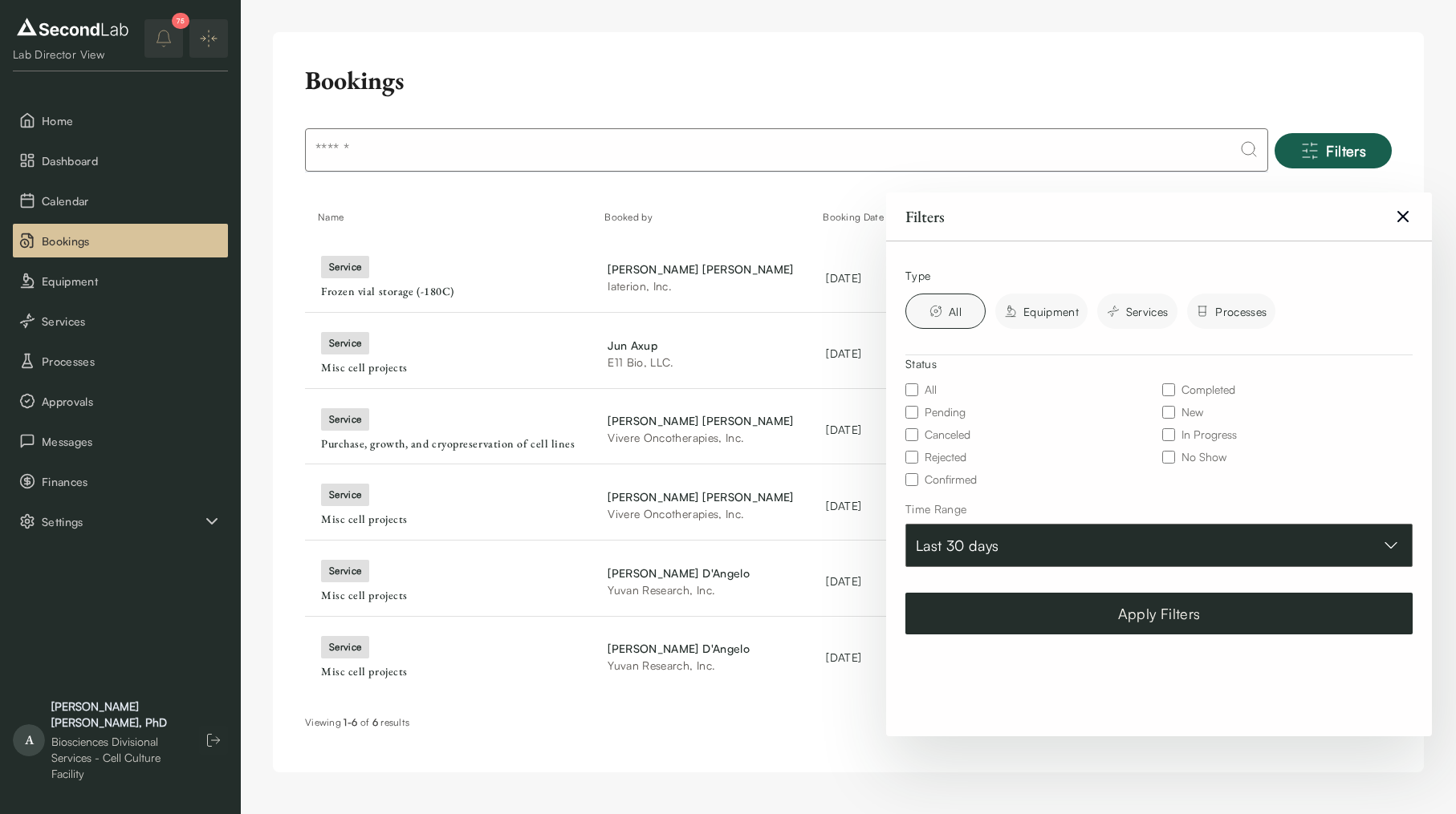
click at [989, 544] on button "Last 30 days" at bounding box center [1158, 546] width 507 height 44
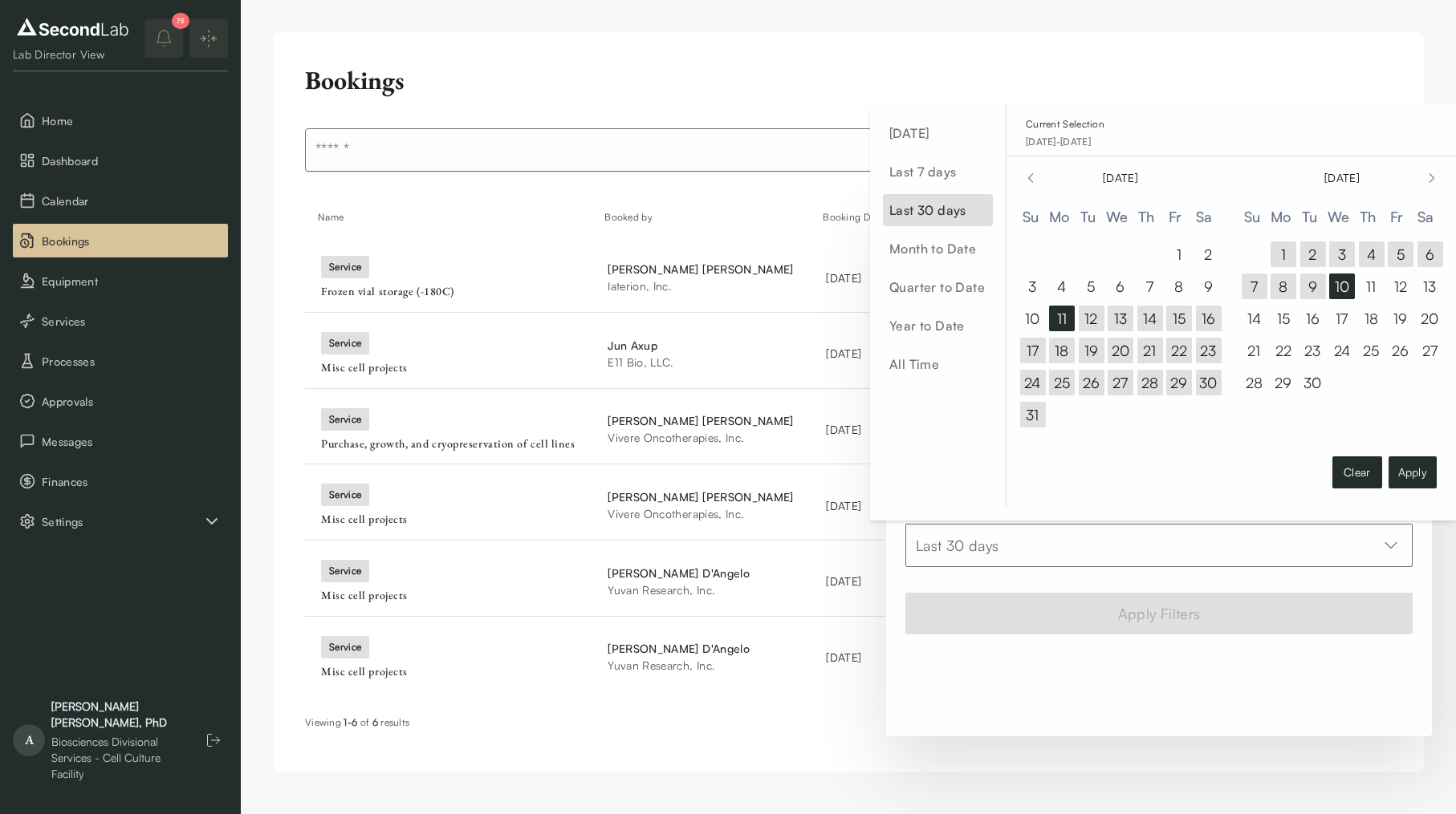
click at [1358, 479] on button "Clear" at bounding box center [1356, 473] width 49 height 32
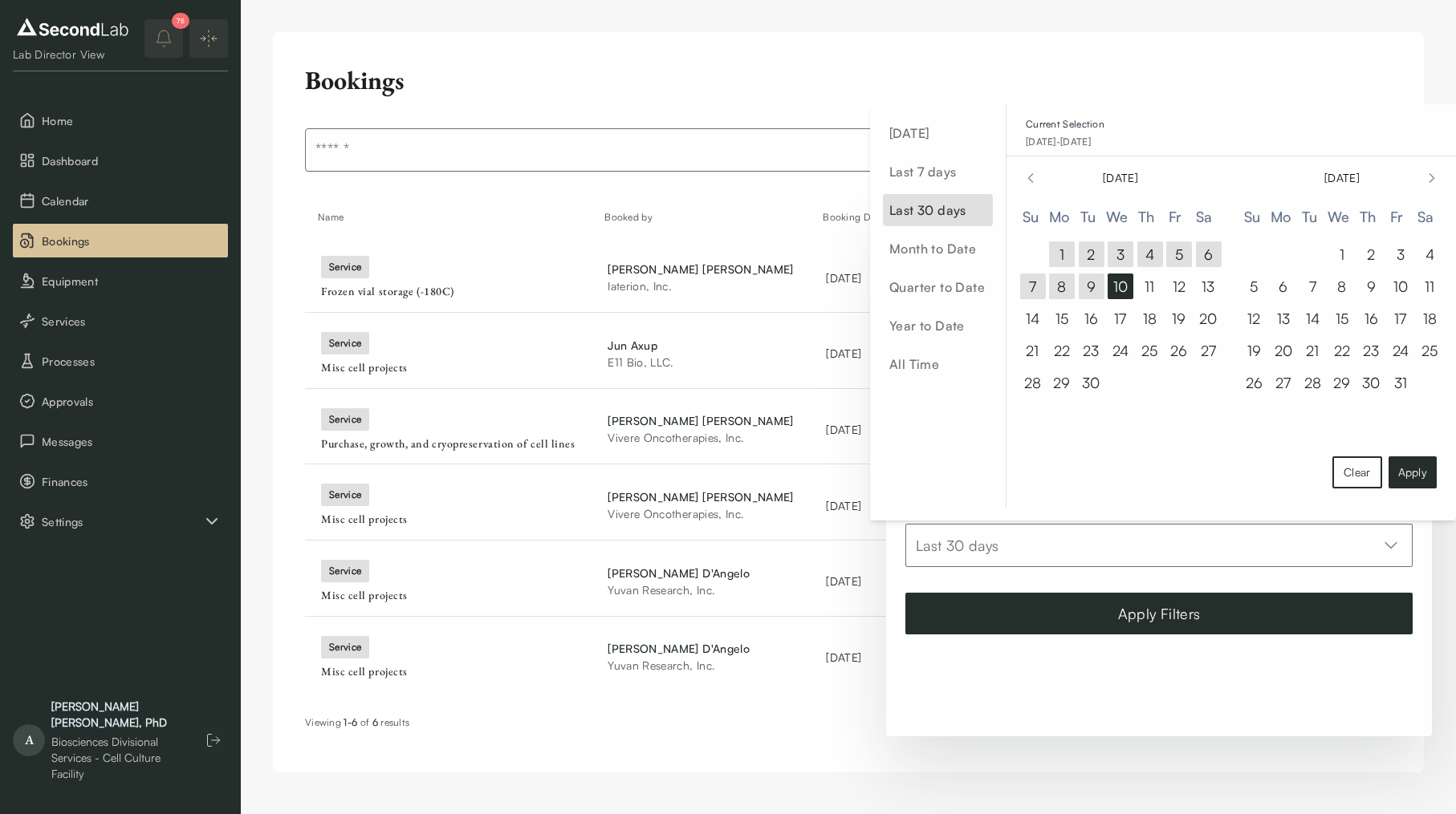
click at [1270, 628] on div "Apply Filters" at bounding box center [1159, 626] width 546 height 93
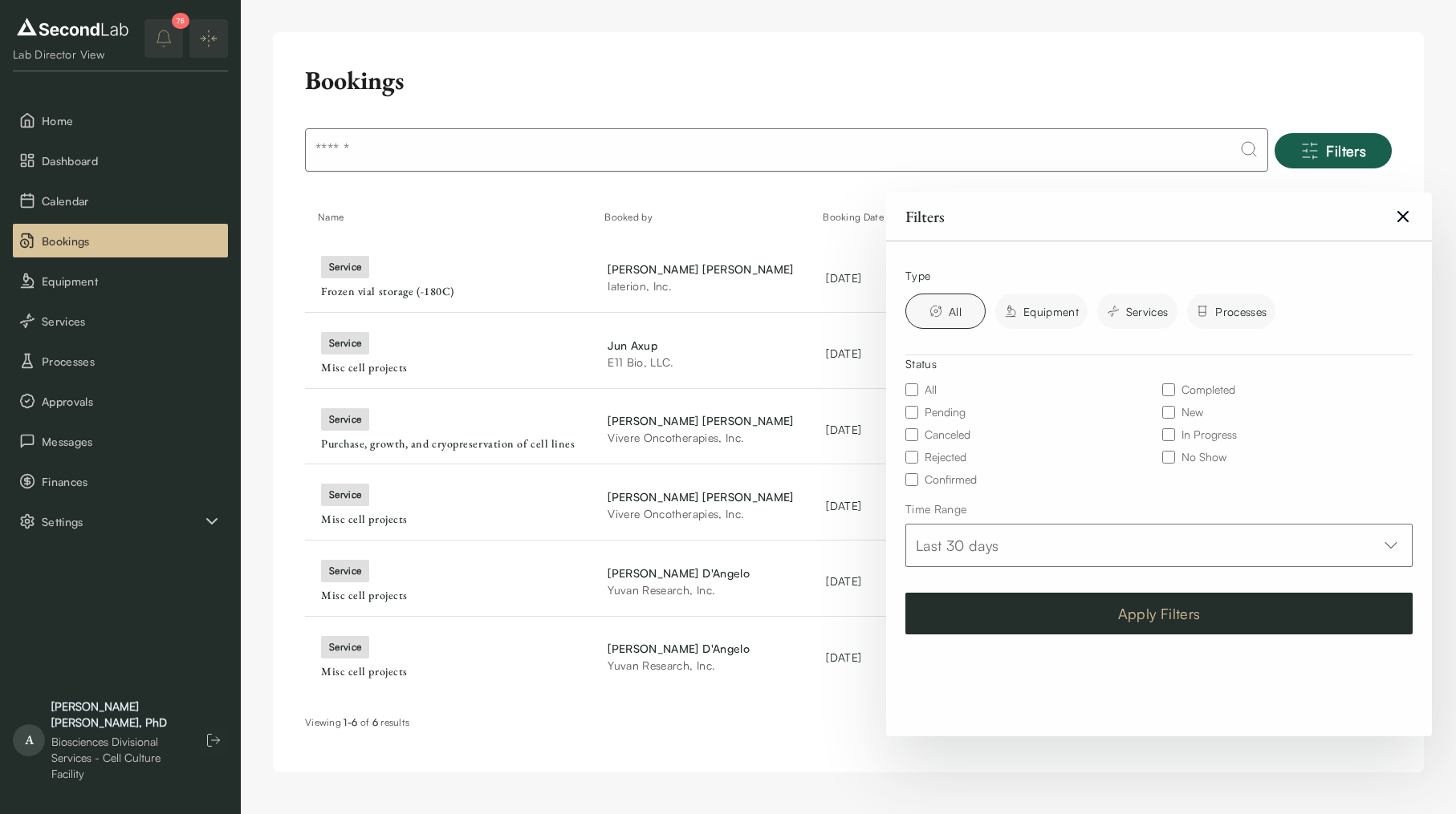
click at [1273, 620] on button "Apply Filters" at bounding box center [1158, 614] width 507 height 42
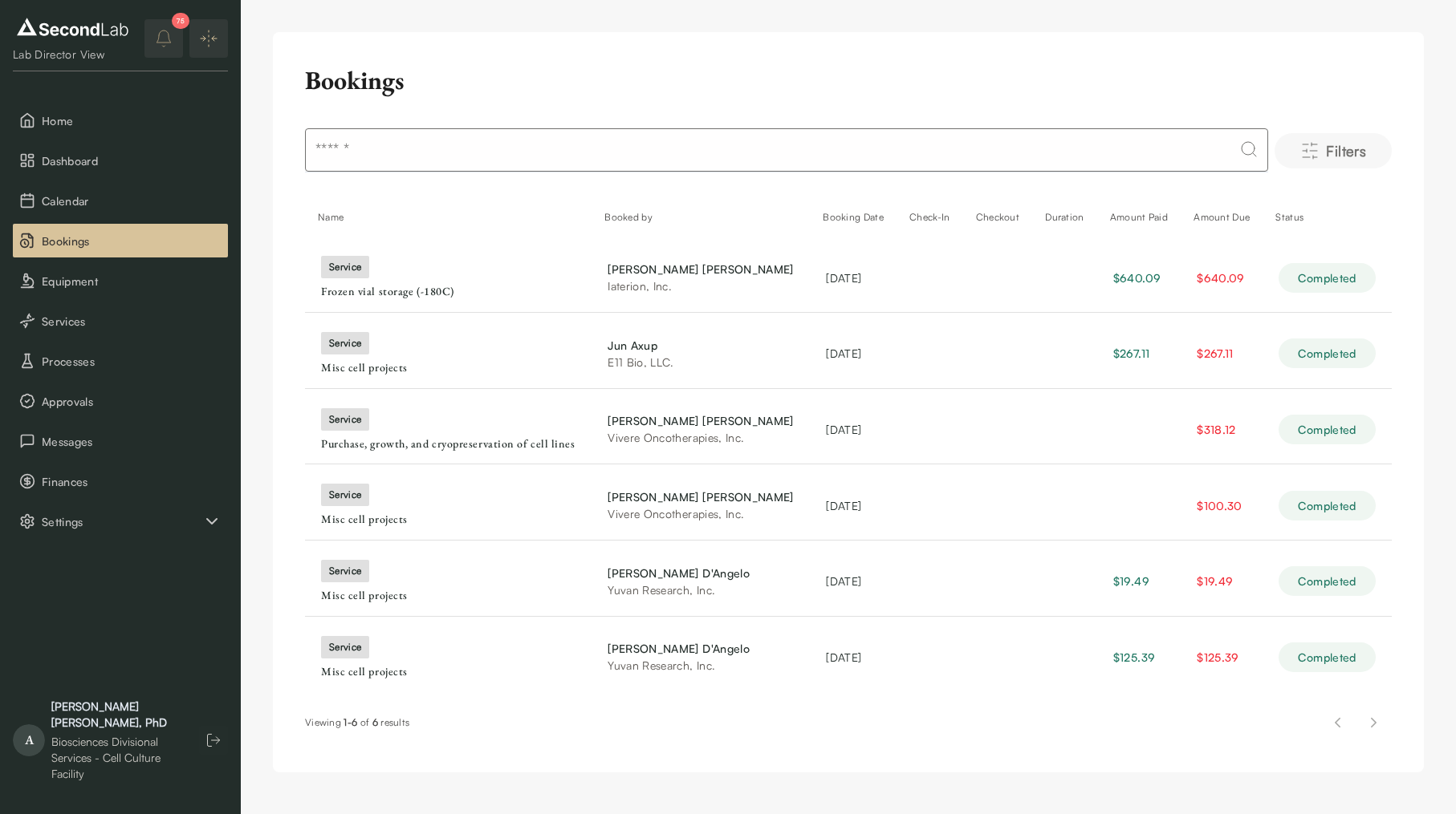
click at [1364, 149] on span "Filters" at bounding box center [1345, 151] width 40 height 23
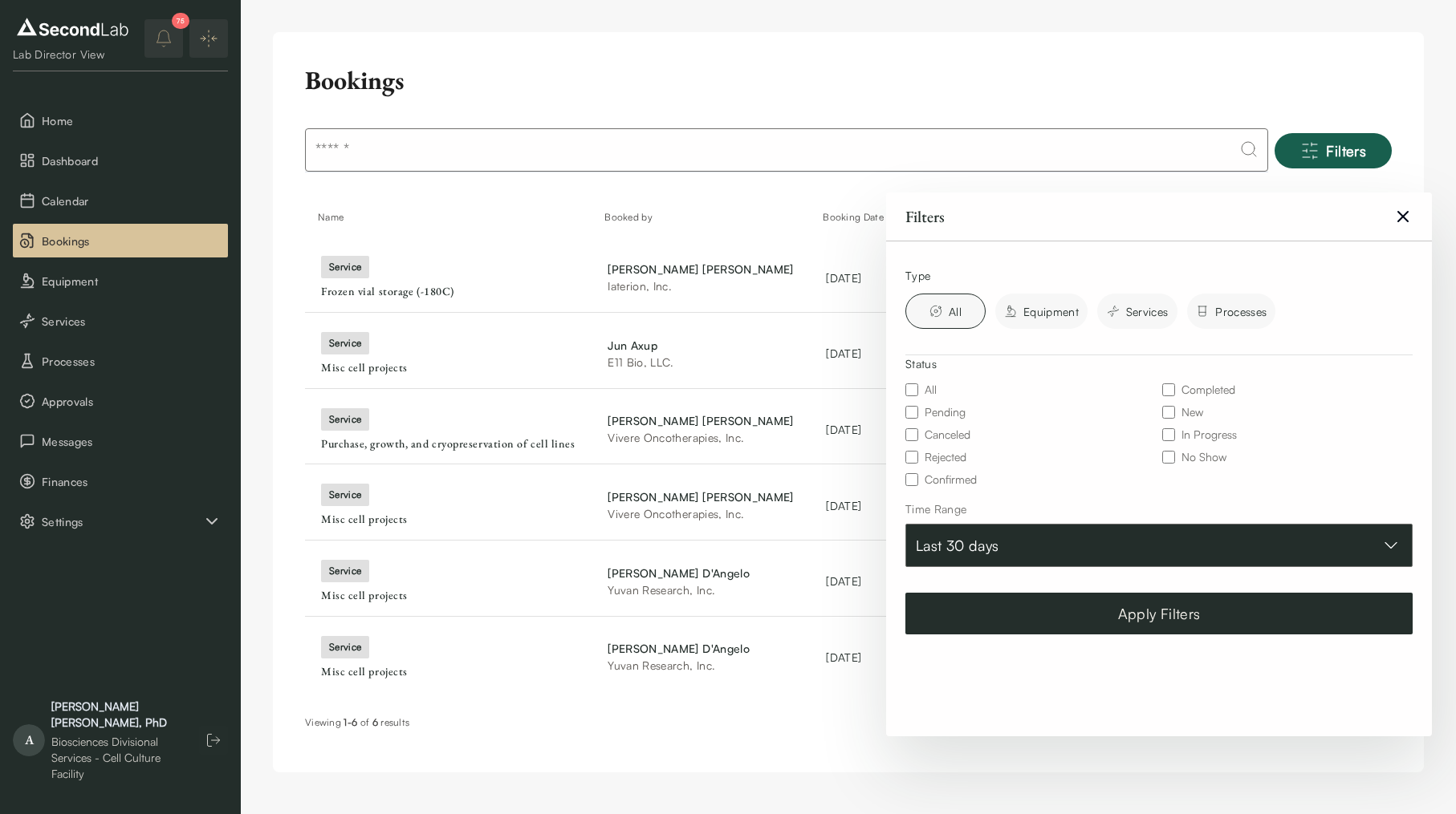
click at [1032, 552] on button "Last 30 days" at bounding box center [1158, 546] width 507 height 44
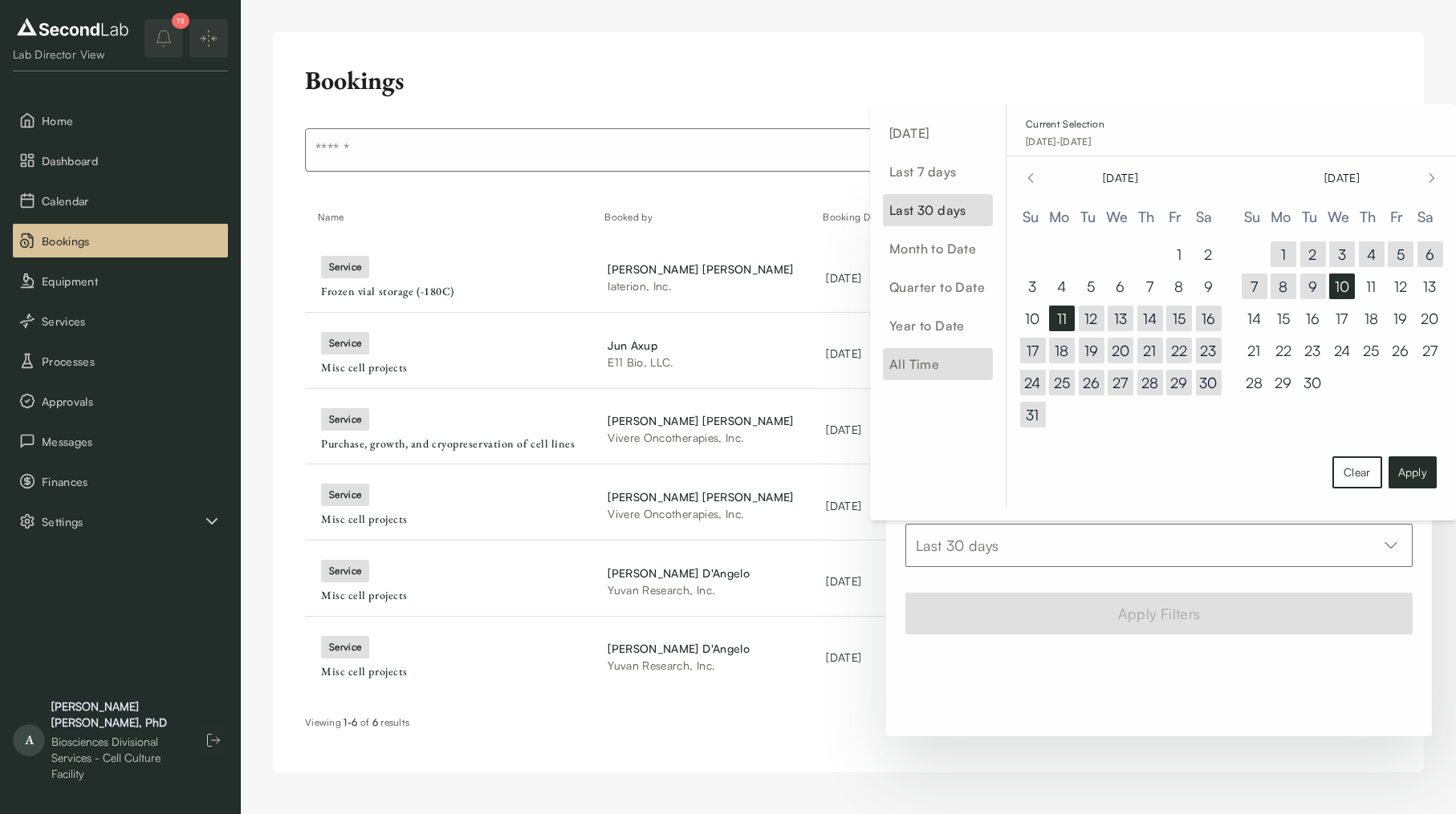
click at [917, 364] on span "All Time" at bounding box center [937, 364] width 110 height 32
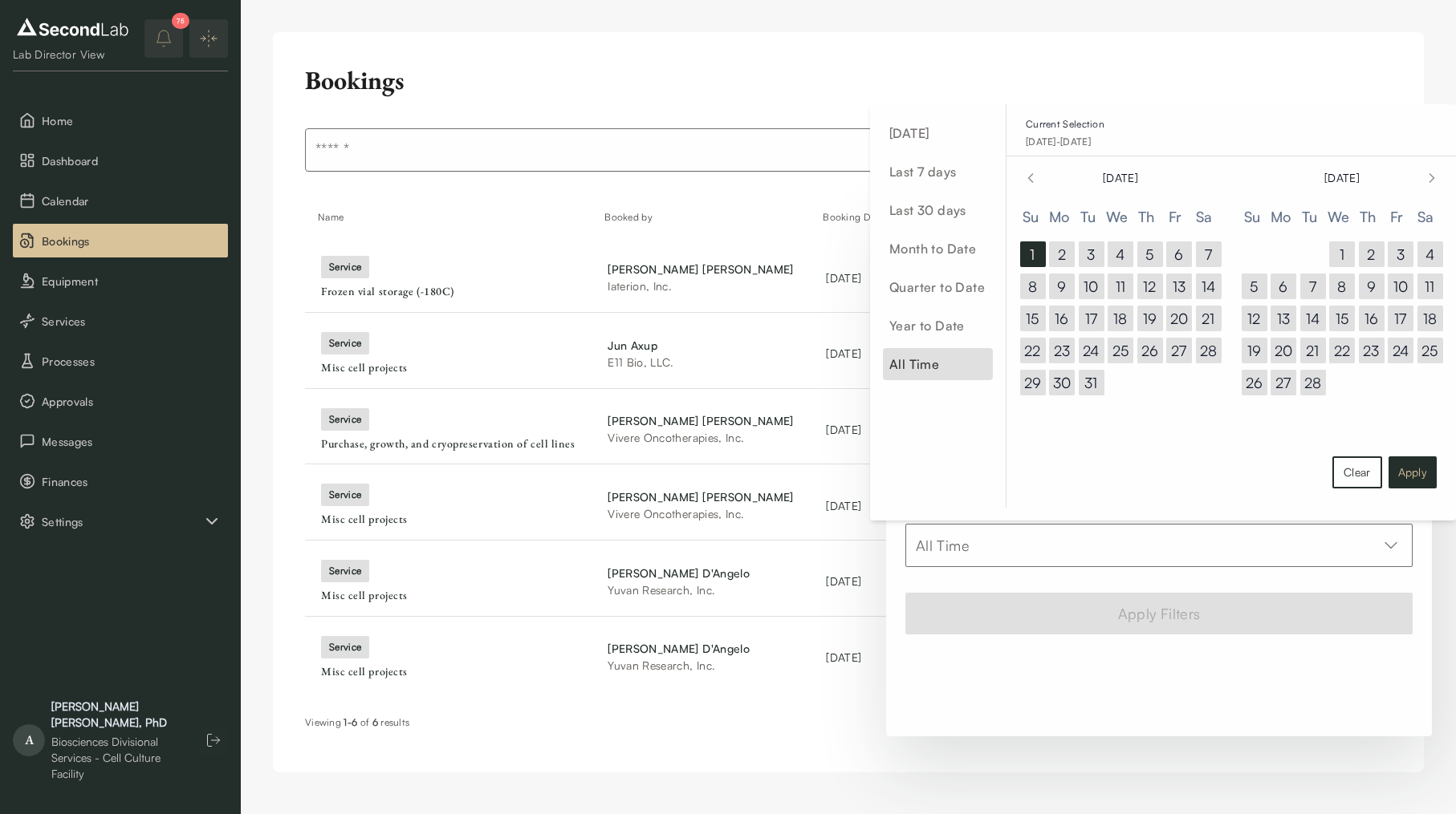
click at [1421, 478] on button "Apply" at bounding box center [1411, 473] width 48 height 32
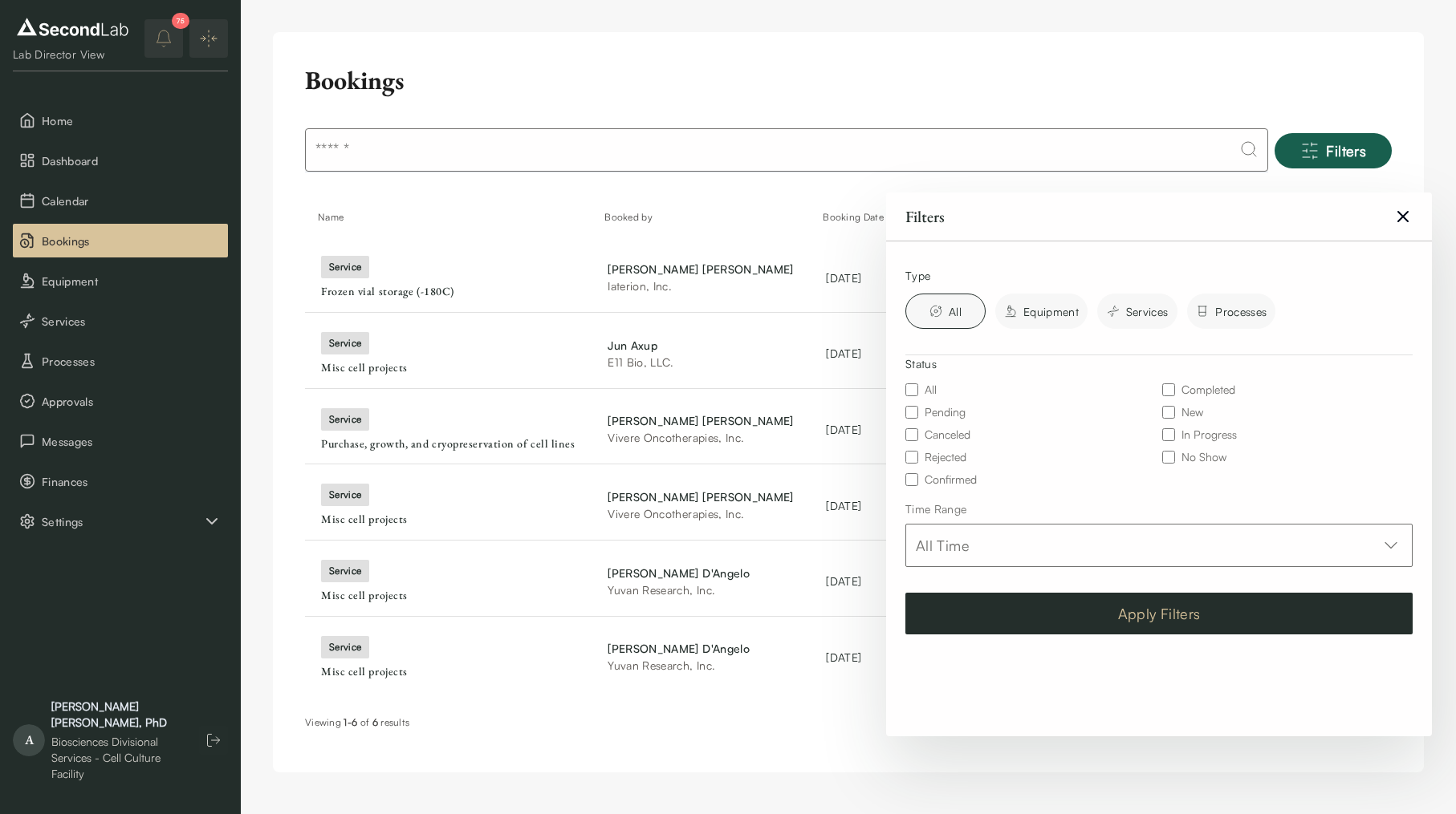
click at [1273, 604] on button "Apply Filters" at bounding box center [1158, 614] width 507 height 42
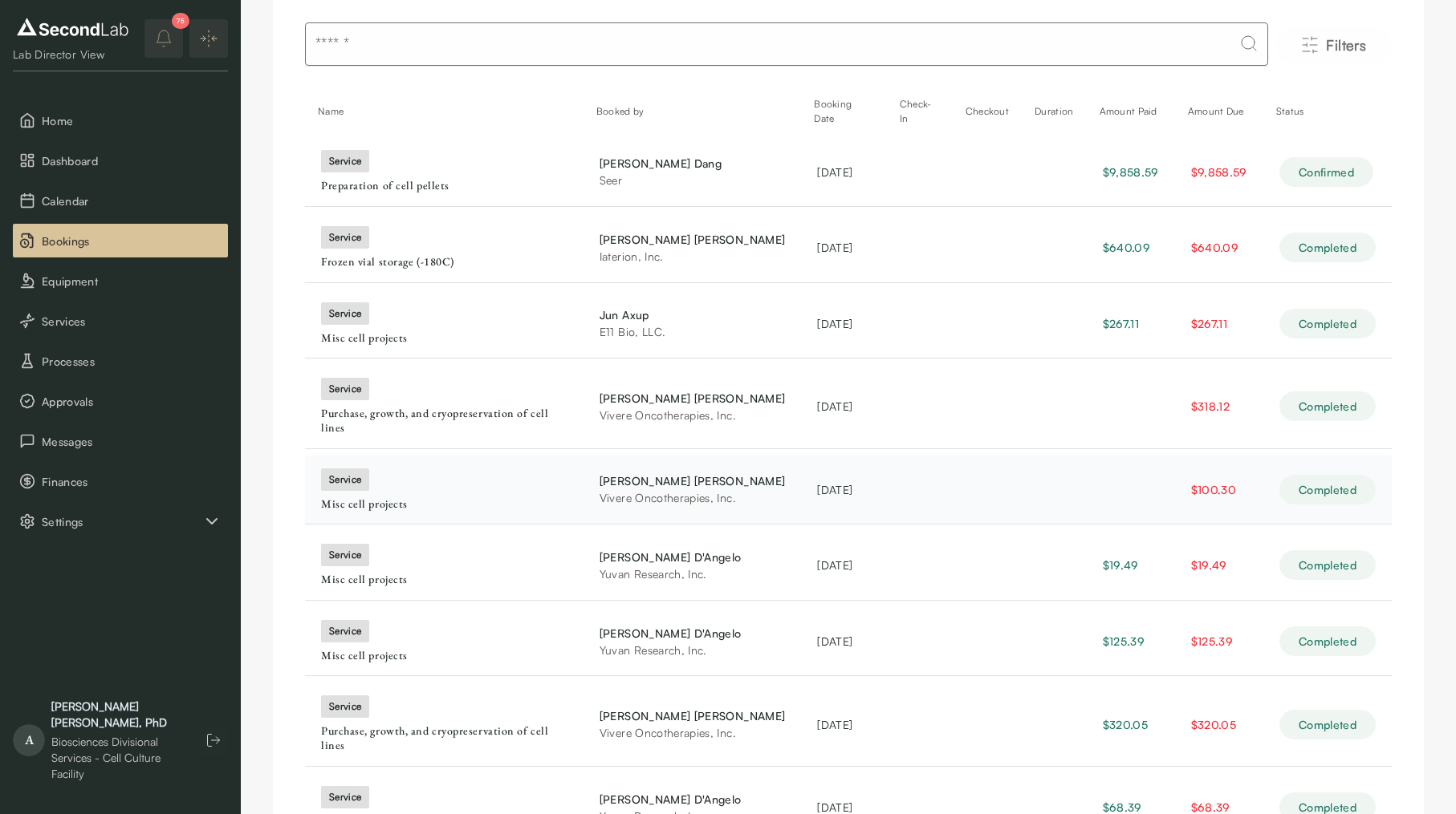
scroll to position [105, 0]
click at [67, 319] on span "Services" at bounding box center [132, 321] width 180 height 17
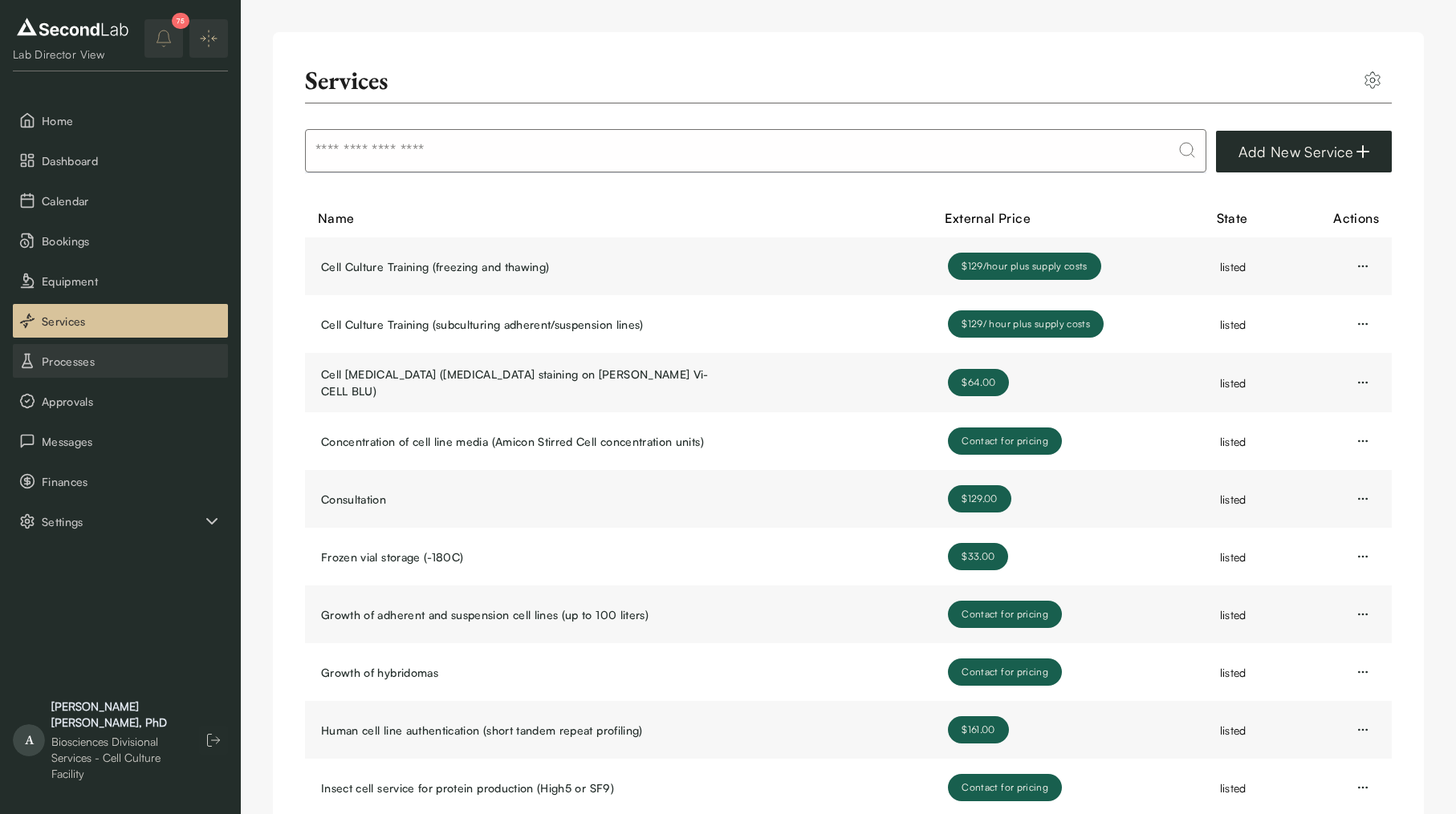
click at [97, 365] on span "Processes" at bounding box center [132, 361] width 180 height 17
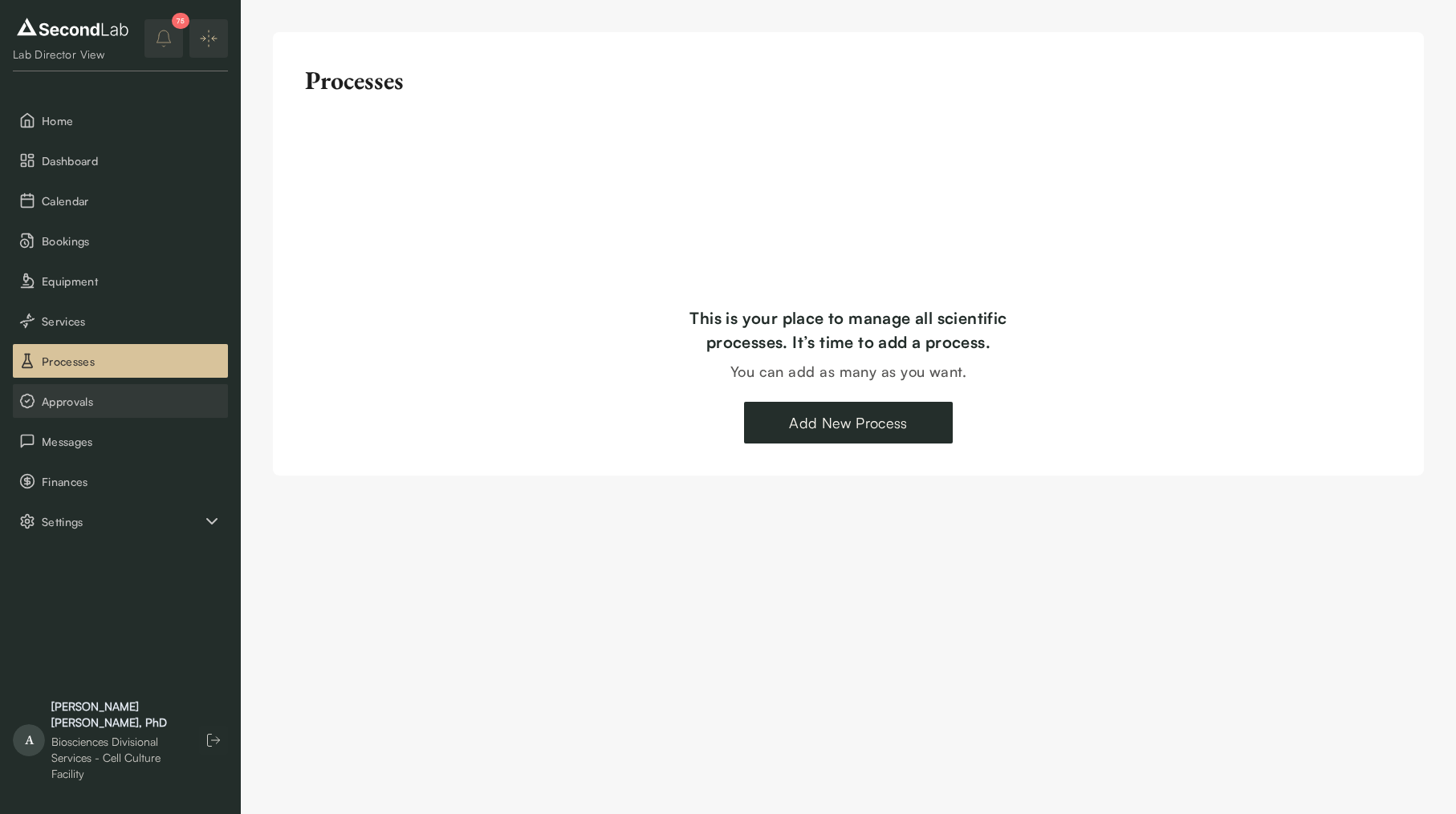
click at [83, 406] on span "Approvals" at bounding box center [132, 402] width 180 height 17
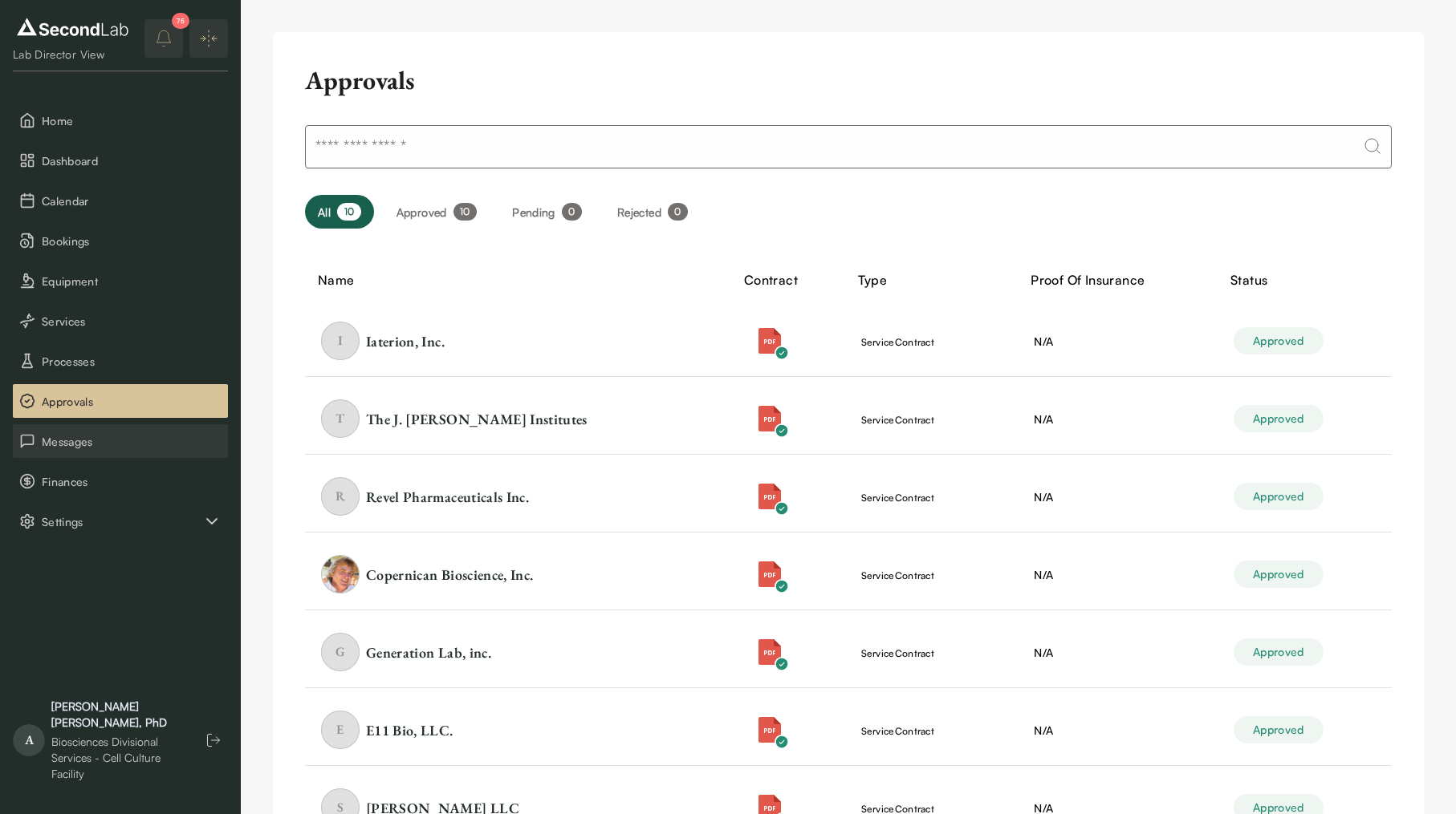
click at [77, 438] on span "Messages" at bounding box center [132, 442] width 180 height 17
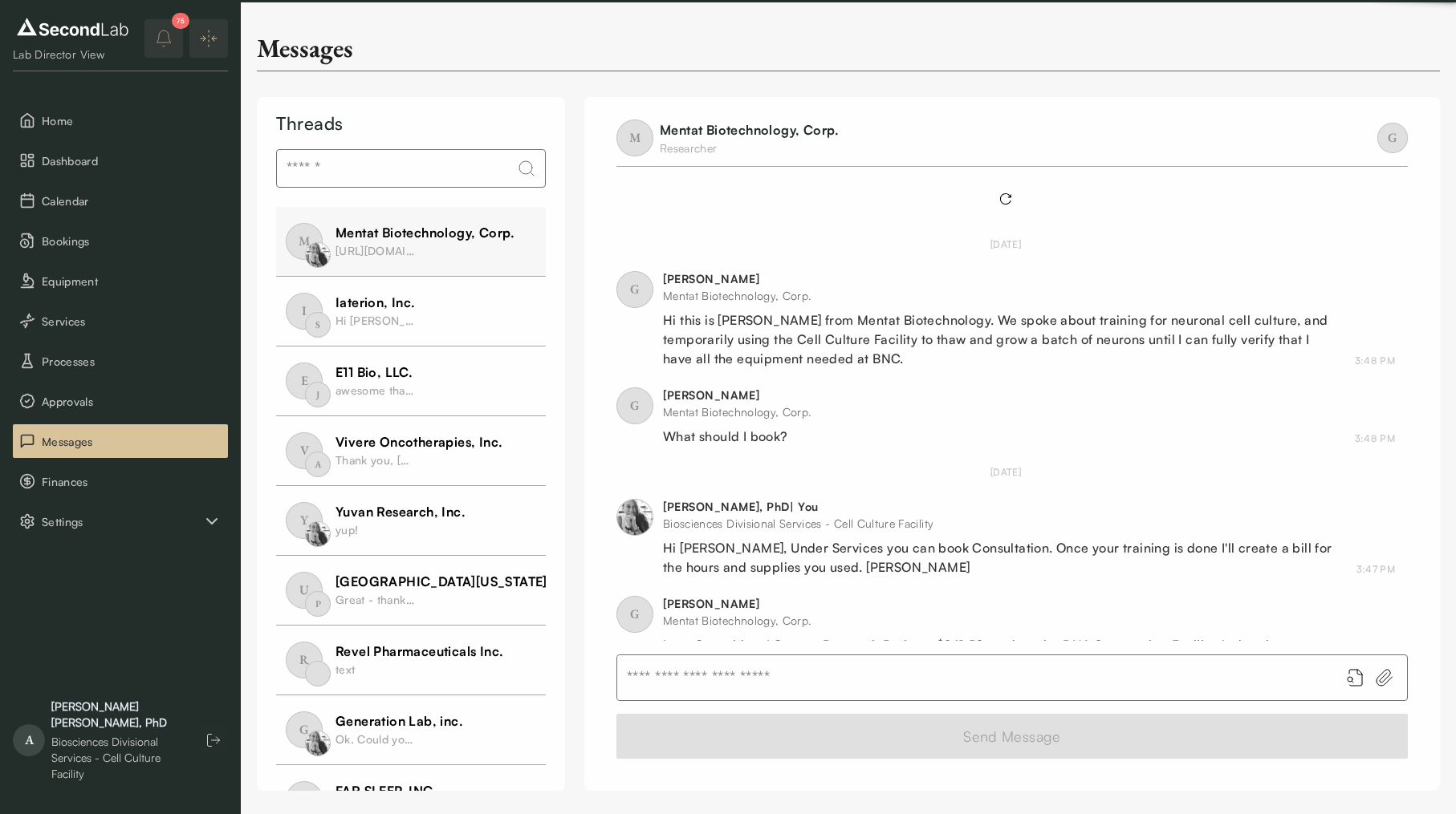
scroll to position [157, 0]
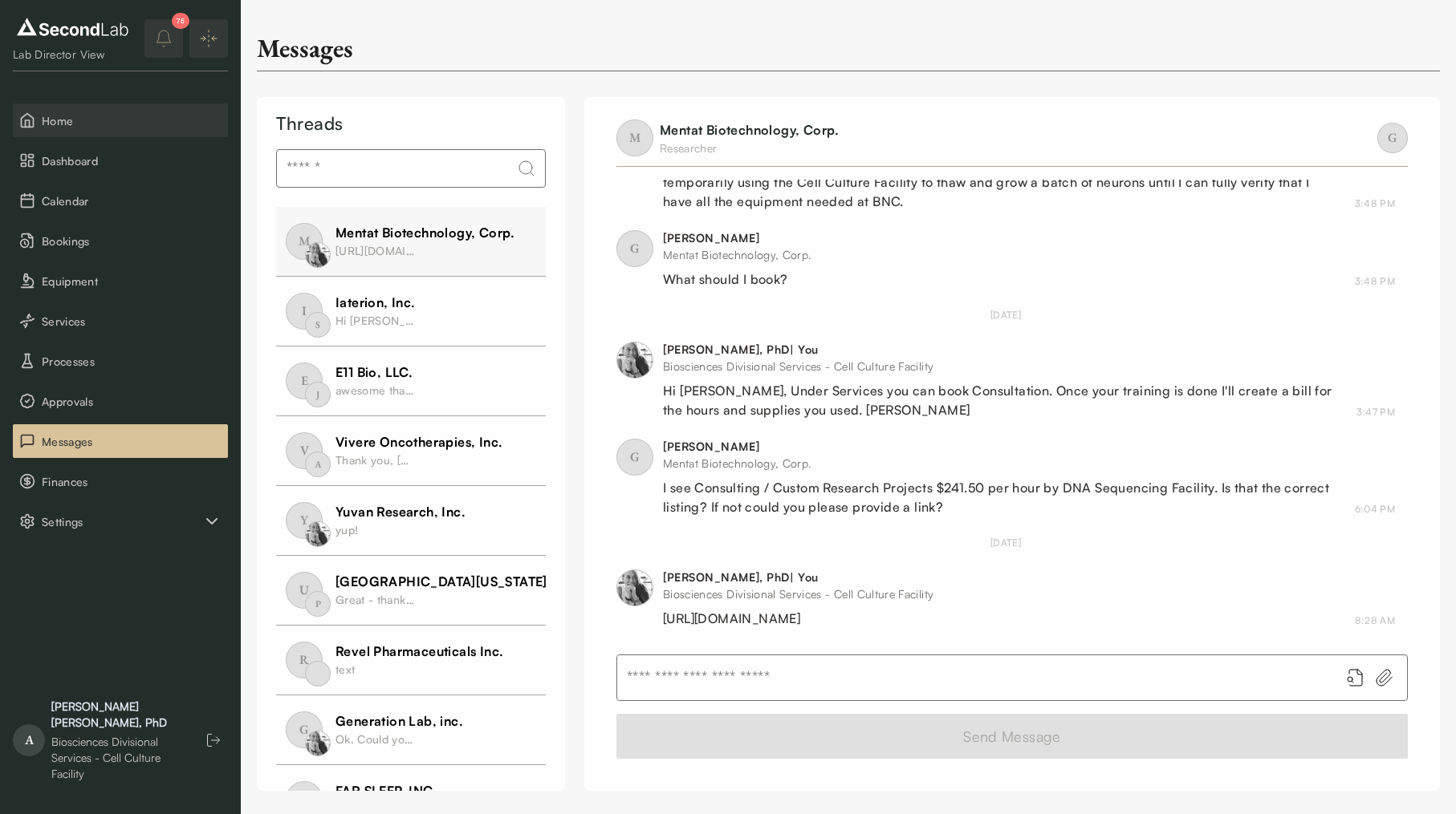
click at [81, 117] on span "Home" at bounding box center [132, 121] width 180 height 17
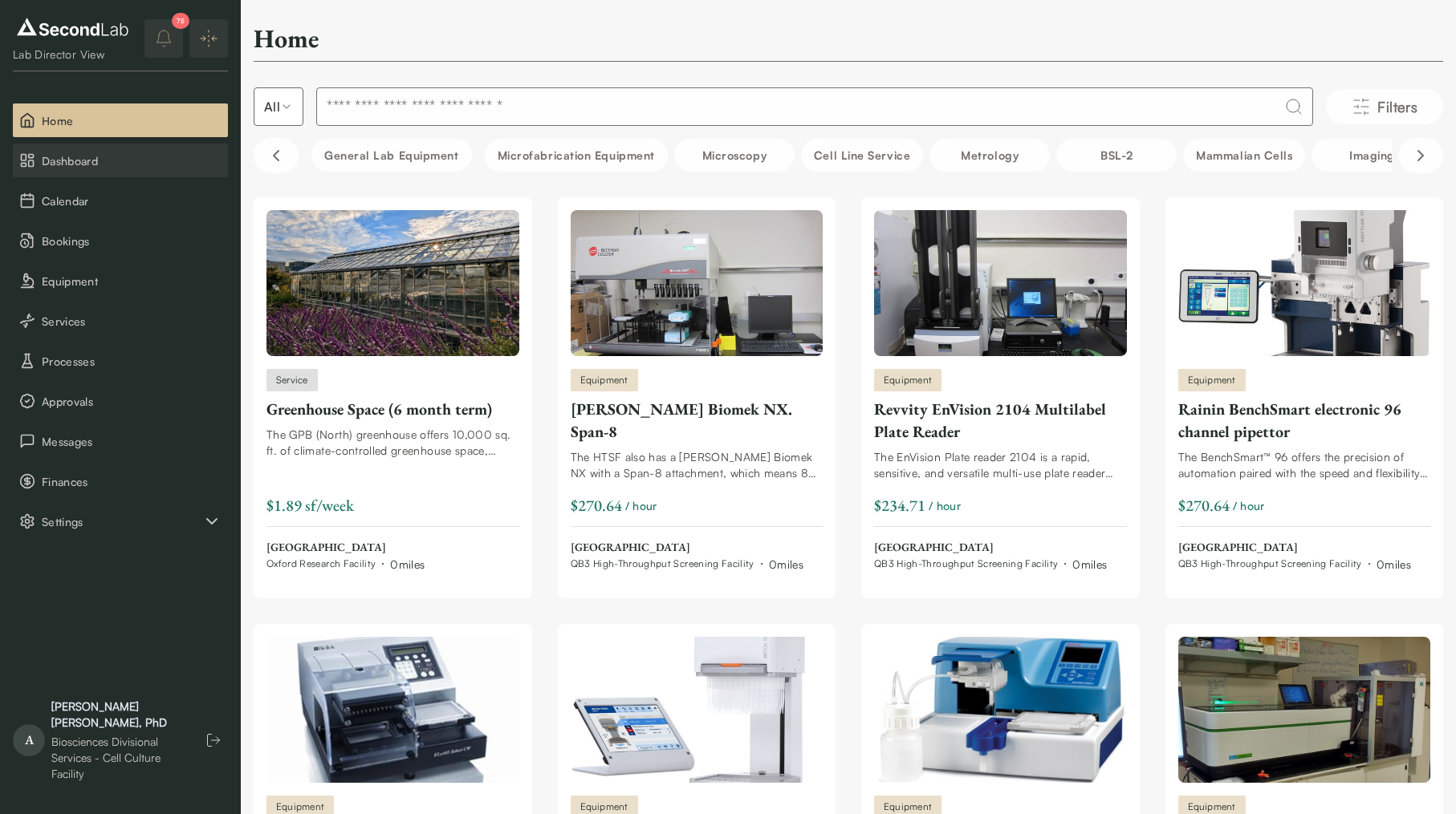
click at [74, 168] on span "Dashboard" at bounding box center [132, 161] width 180 height 17
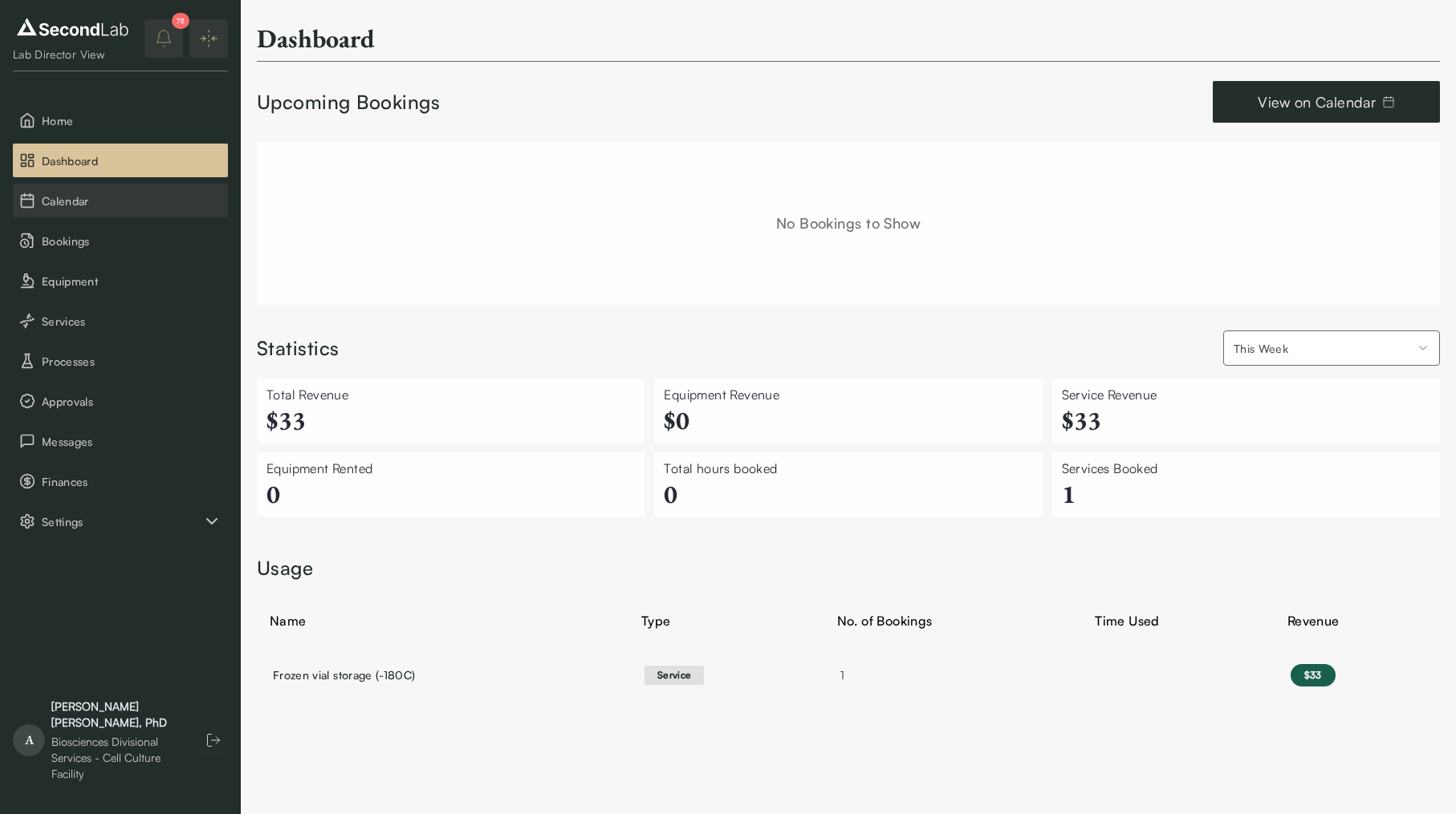
click at [77, 215] on button "Calendar" at bounding box center [120, 201] width 215 height 34
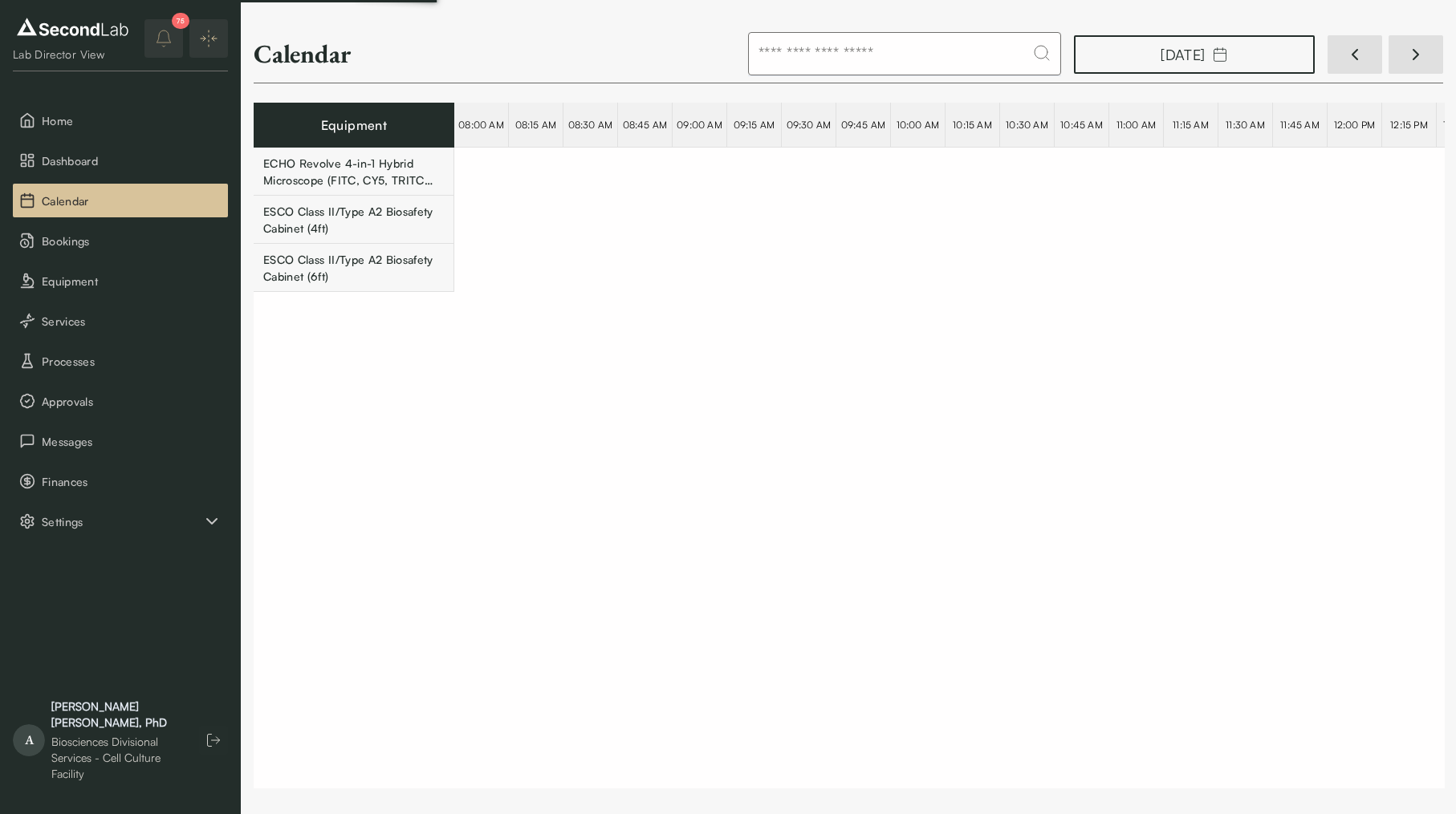
scroll to position [0, 30393]
click at [76, 246] on span "Bookings" at bounding box center [132, 241] width 180 height 17
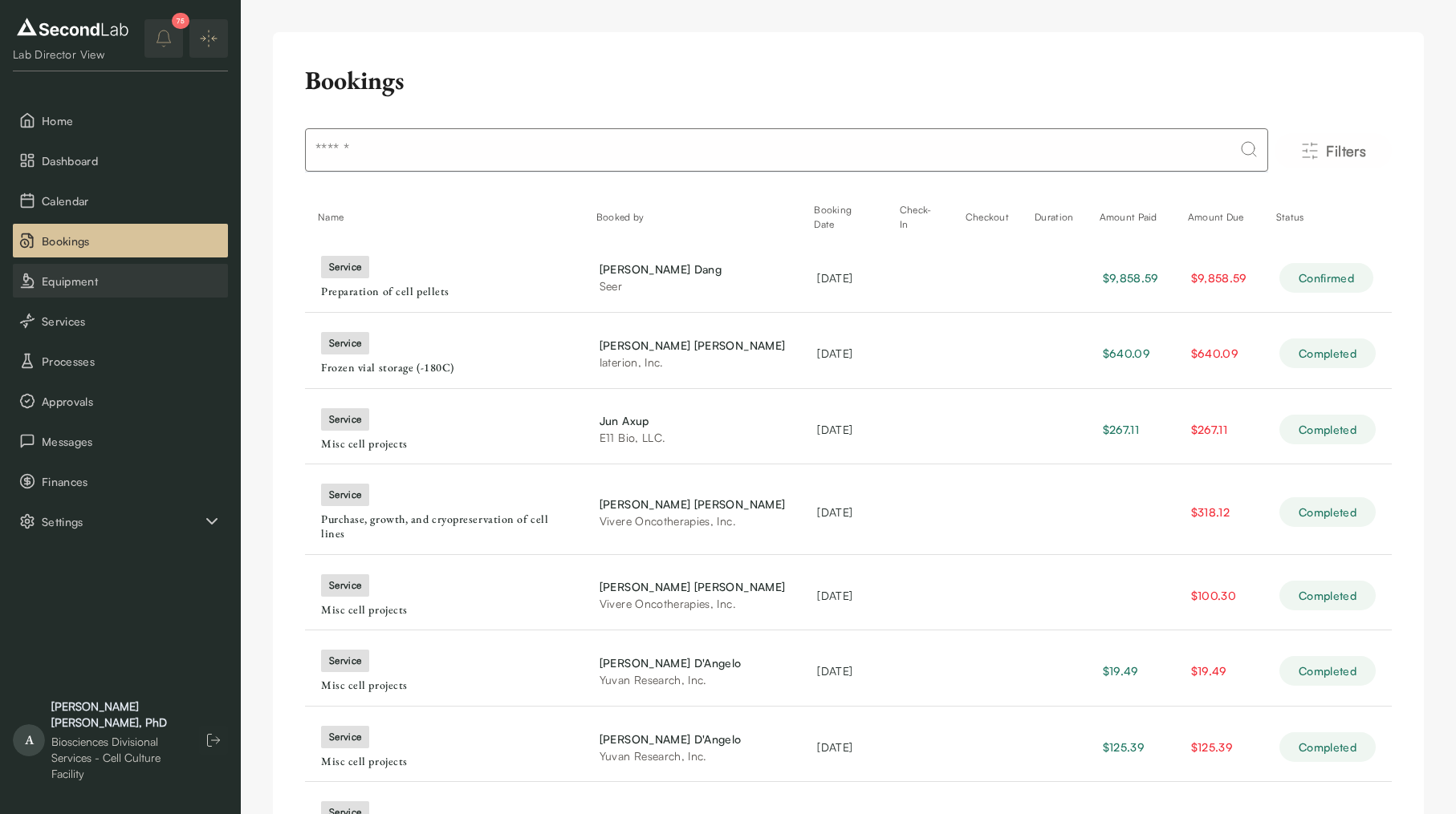
click at [76, 279] on span "Equipment" at bounding box center [132, 281] width 180 height 17
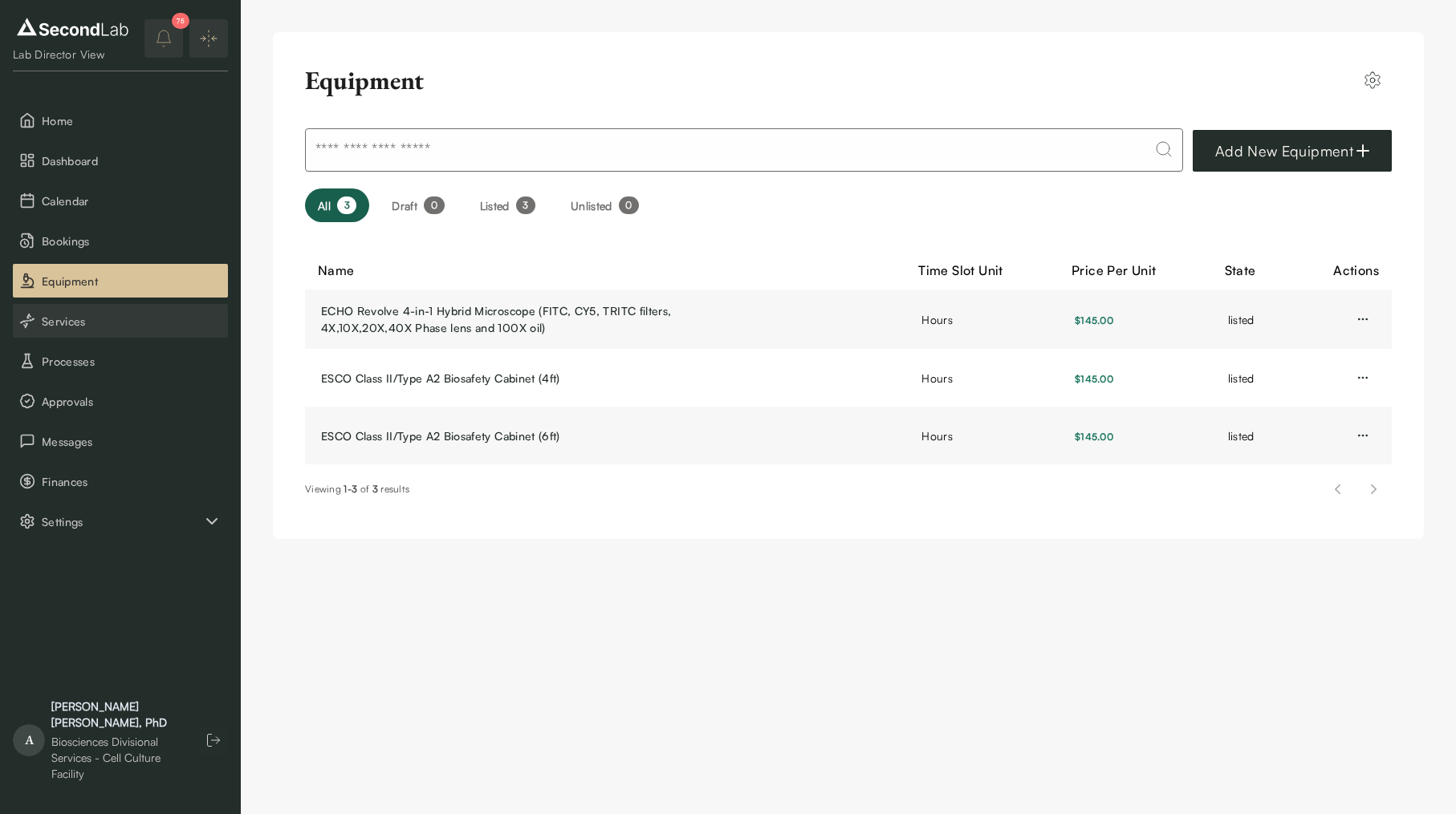
click at [86, 330] on button "Services" at bounding box center [120, 321] width 215 height 34
